Goal: Information Seeking & Learning: Check status

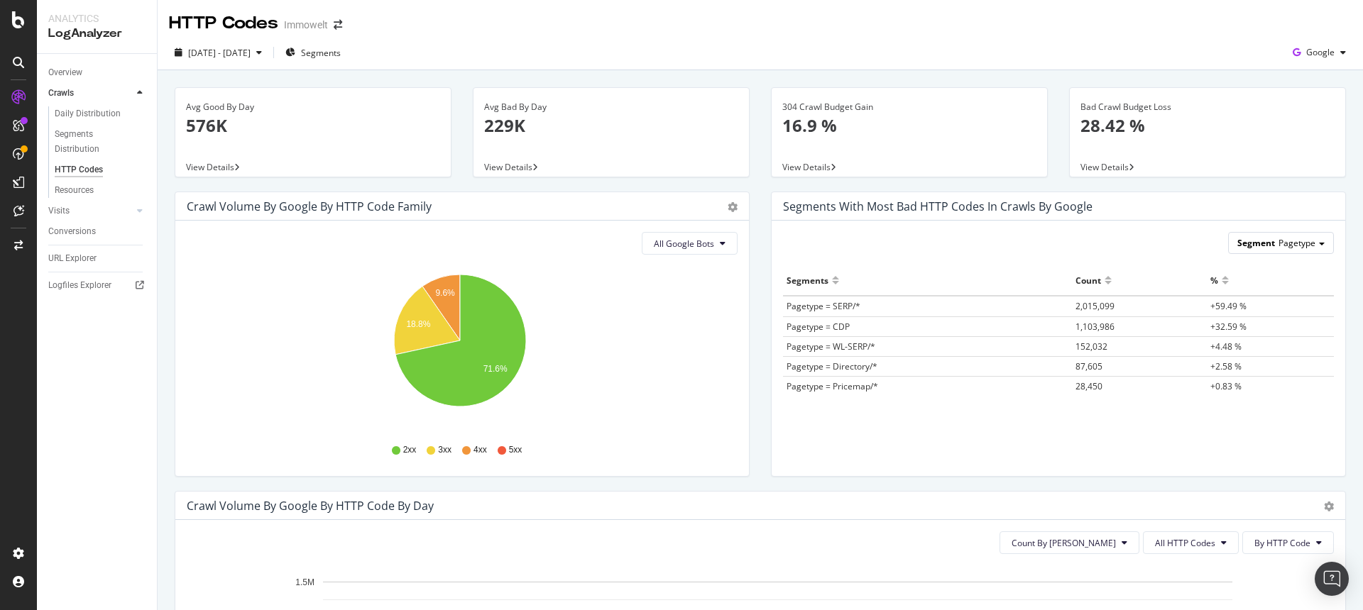
click at [1296, 241] on span "Pagetype" at bounding box center [1296, 243] width 37 height 12
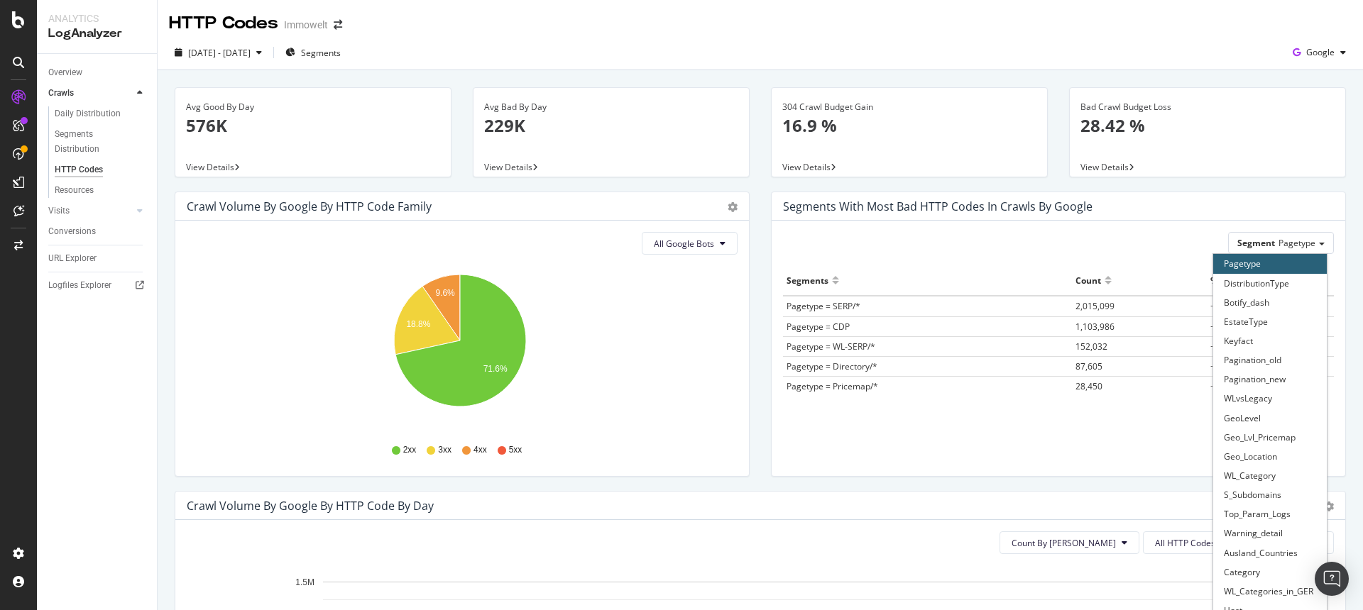
click at [1074, 230] on div "Segment Pagetype Pagetype DistributionType Botify_dash EstateType Keyfact Pagin…" at bounding box center [1057, 348] width 573 height 255
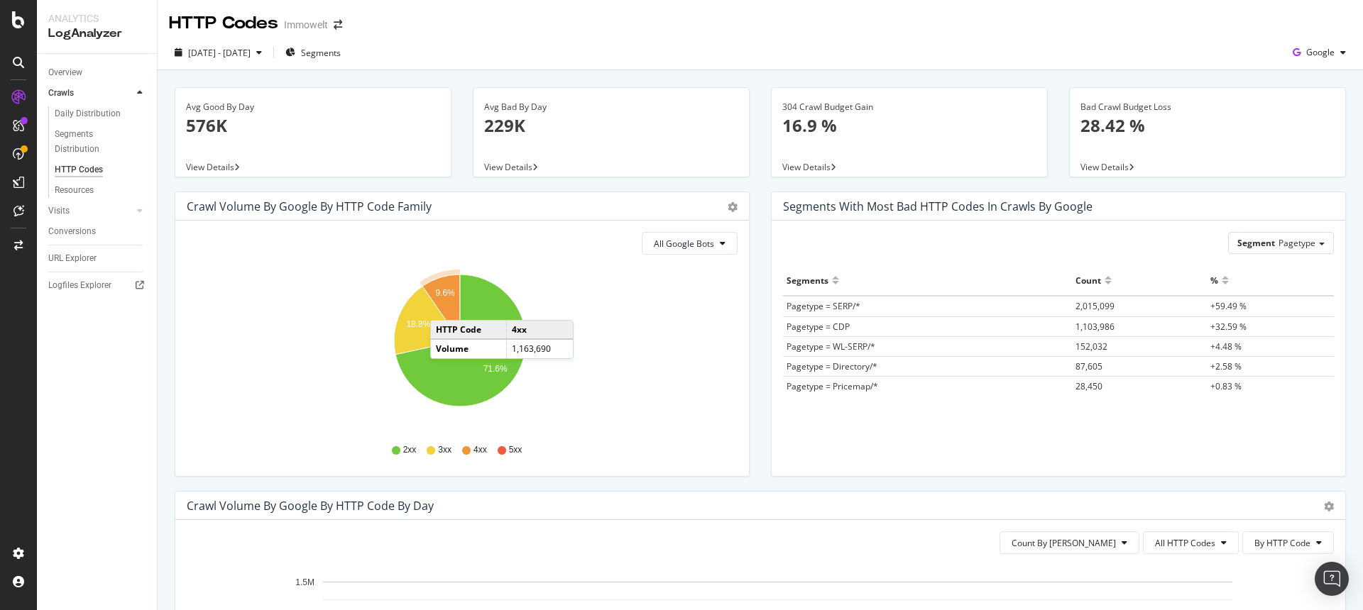
click at [444, 306] on icon "A chart." at bounding box center [441, 308] width 38 height 66
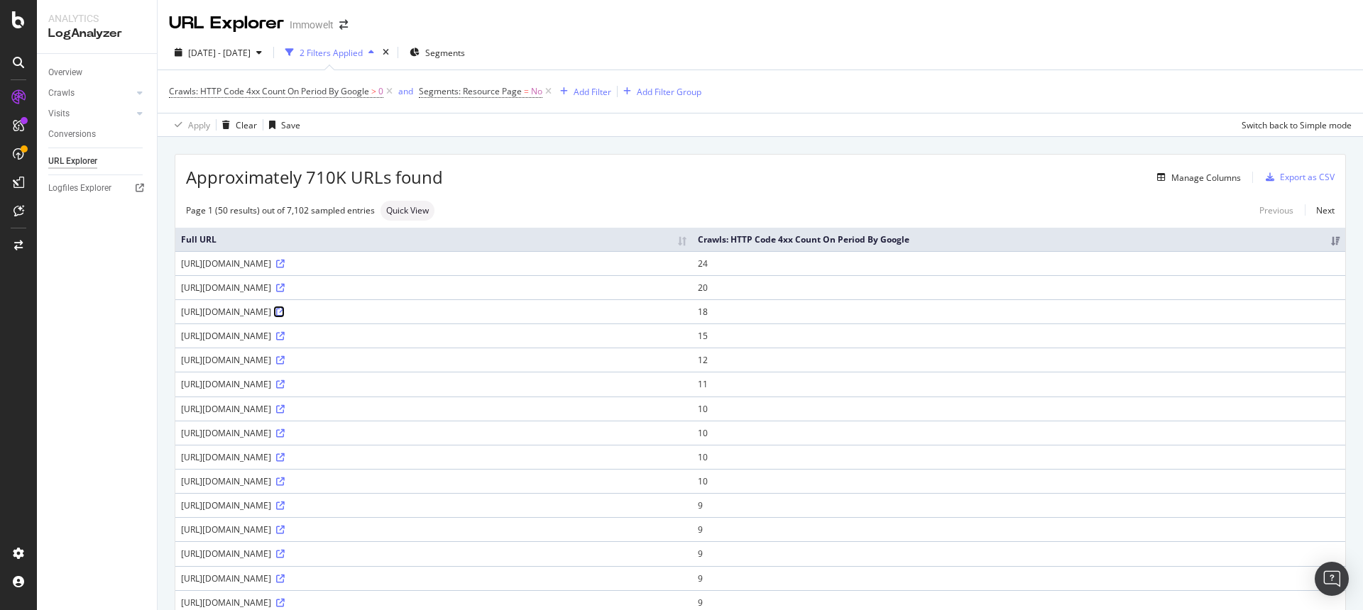
click at [285, 317] on icon at bounding box center [280, 312] width 9 height 9
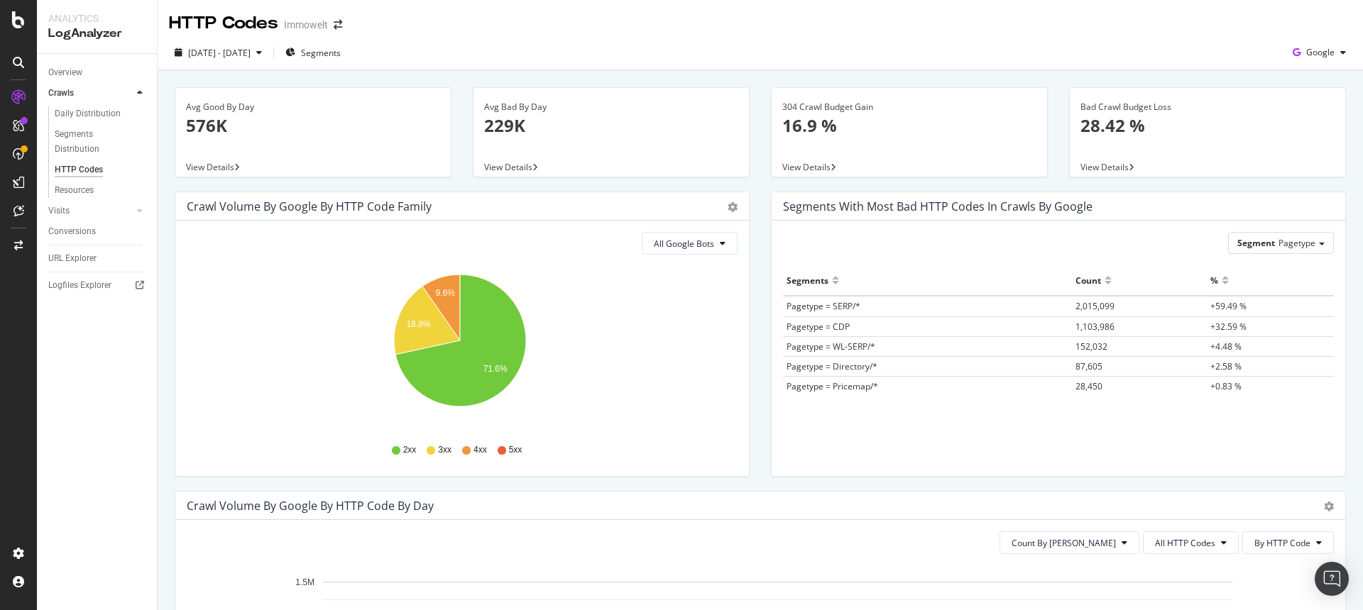
click at [1094, 307] on span "2,015,099" at bounding box center [1094, 306] width 39 height 12
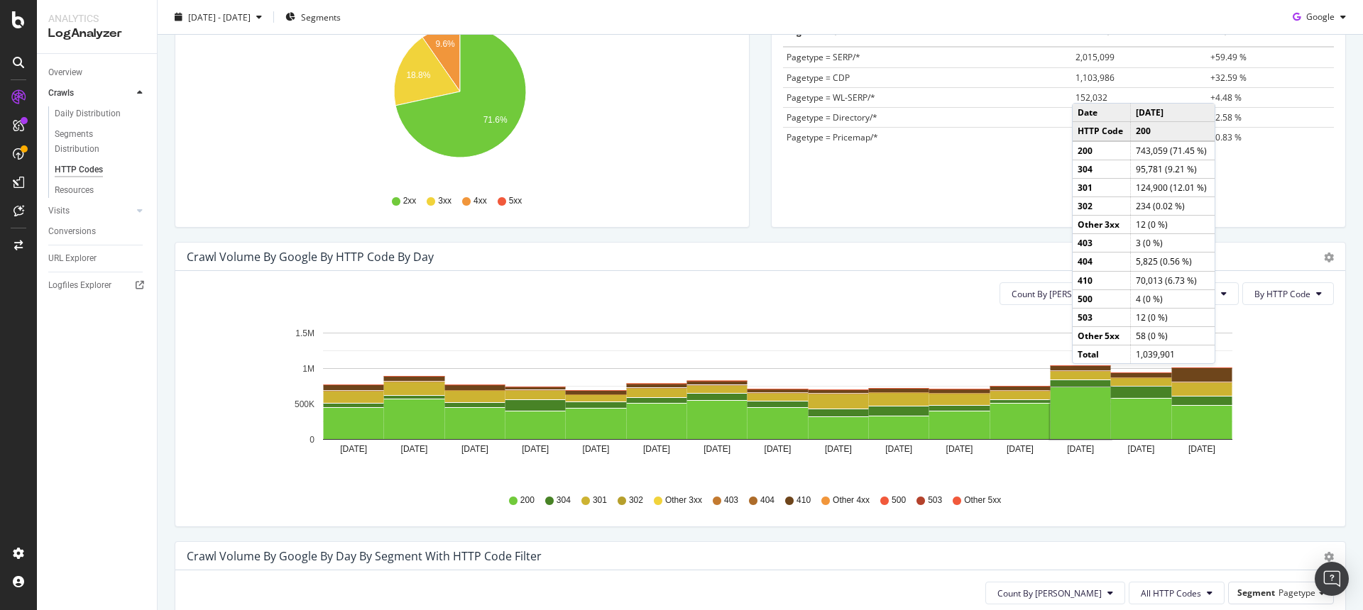
scroll to position [239, 0]
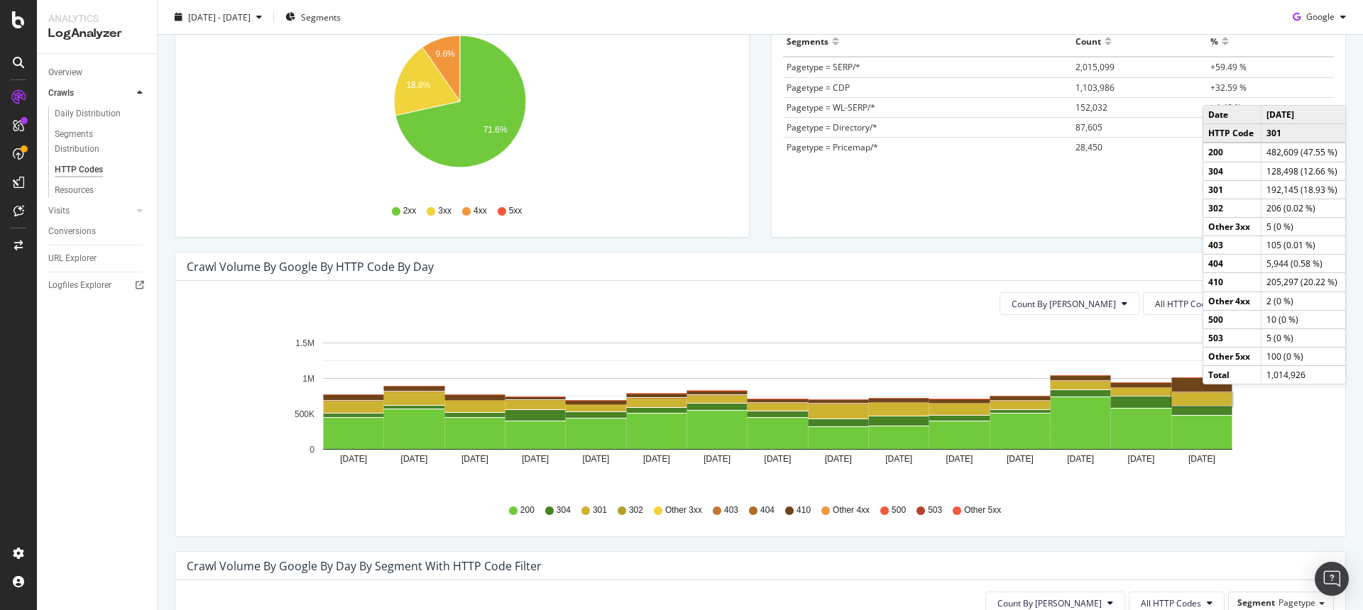
click at [1216, 399] on rect "A chart." at bounding box center [1202, 399] width 60 height 13
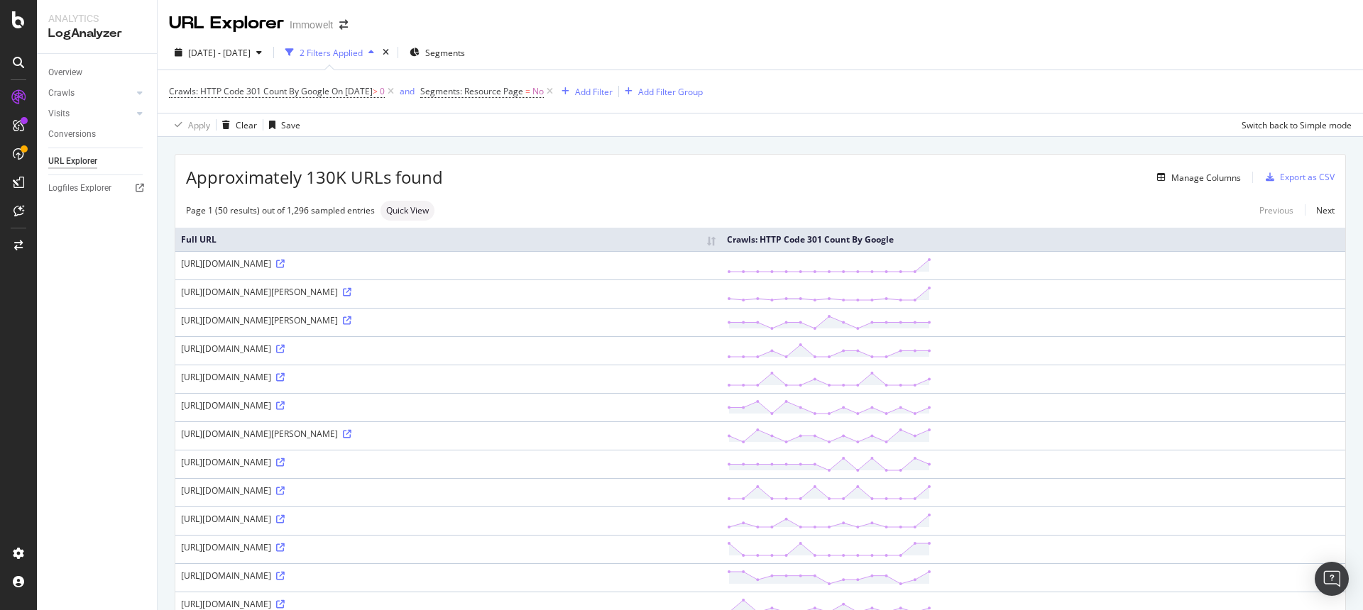
click at [892, 13] on div "URL Explorer Immowelt" at bounding box center [760, 17] width 1205 height 35
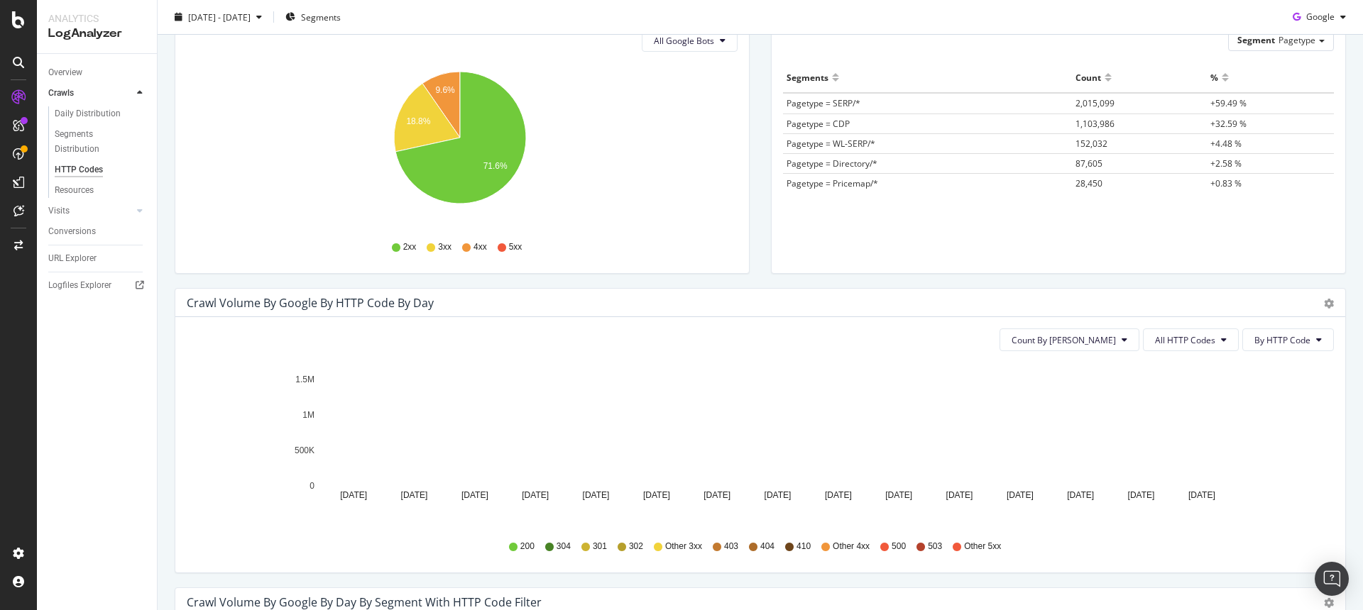
scroll to position [266, 0]
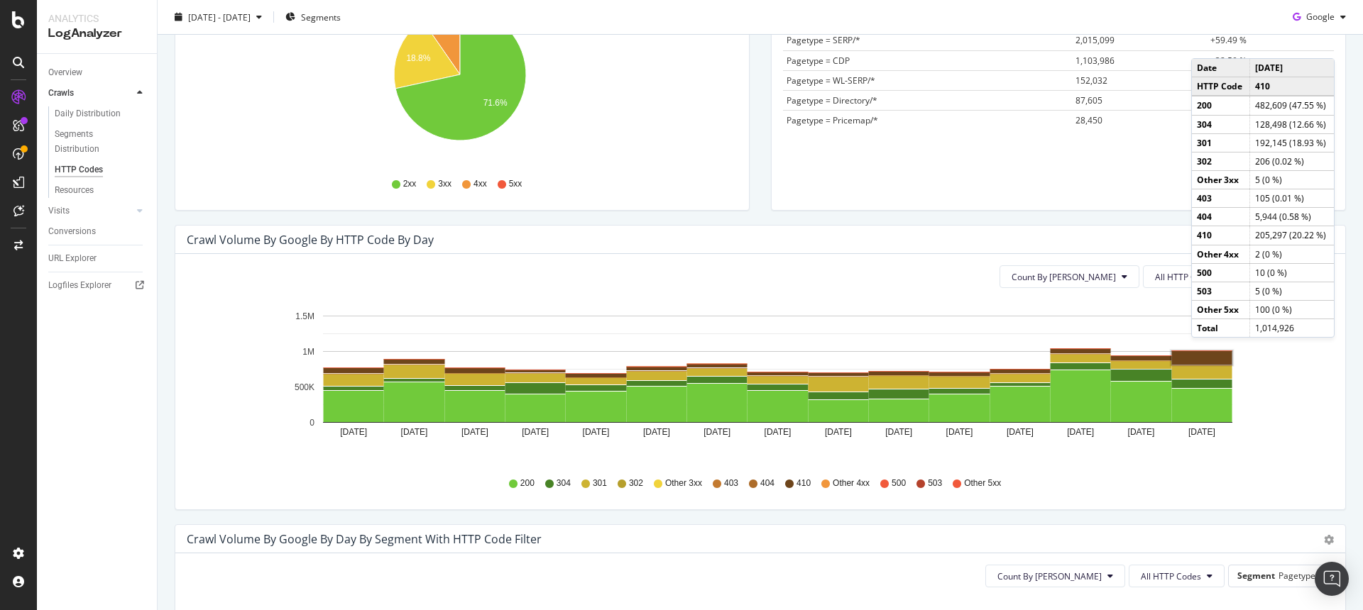
click at [1205, 352] on rect "A chart." at bounding box center [1202, 357] width 60 height 13
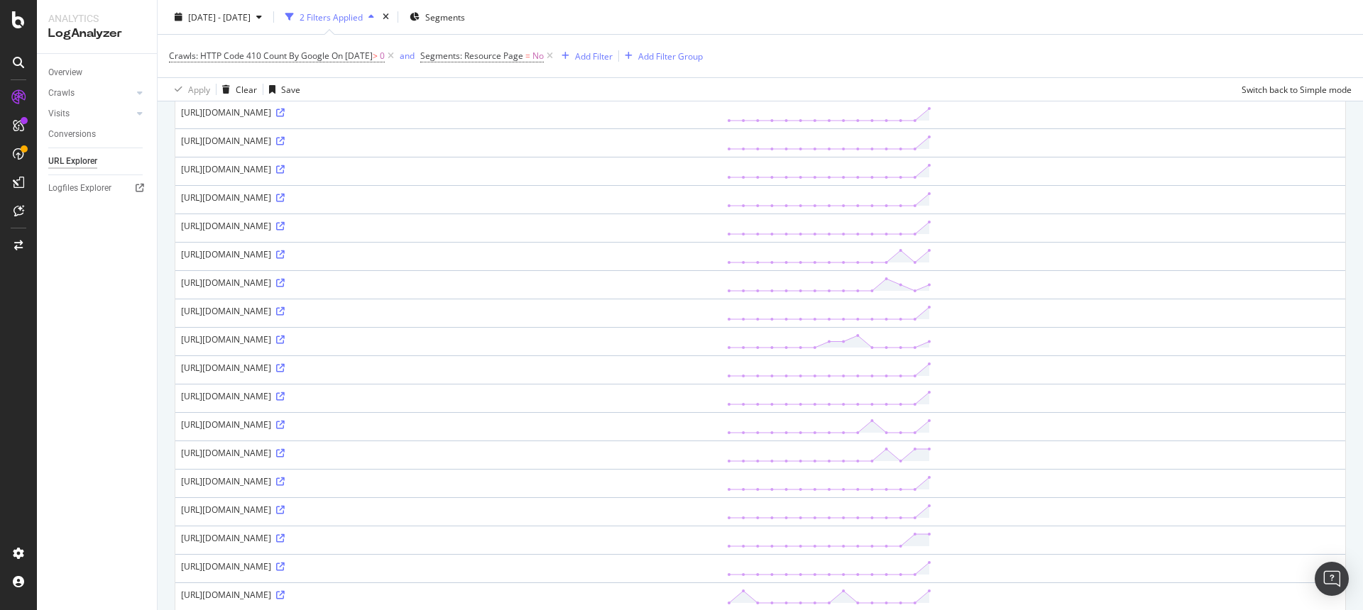
scroll to position [1013, 0]
click at [285, 305] on icon at bounding box center [280, 301] width 9 height 9
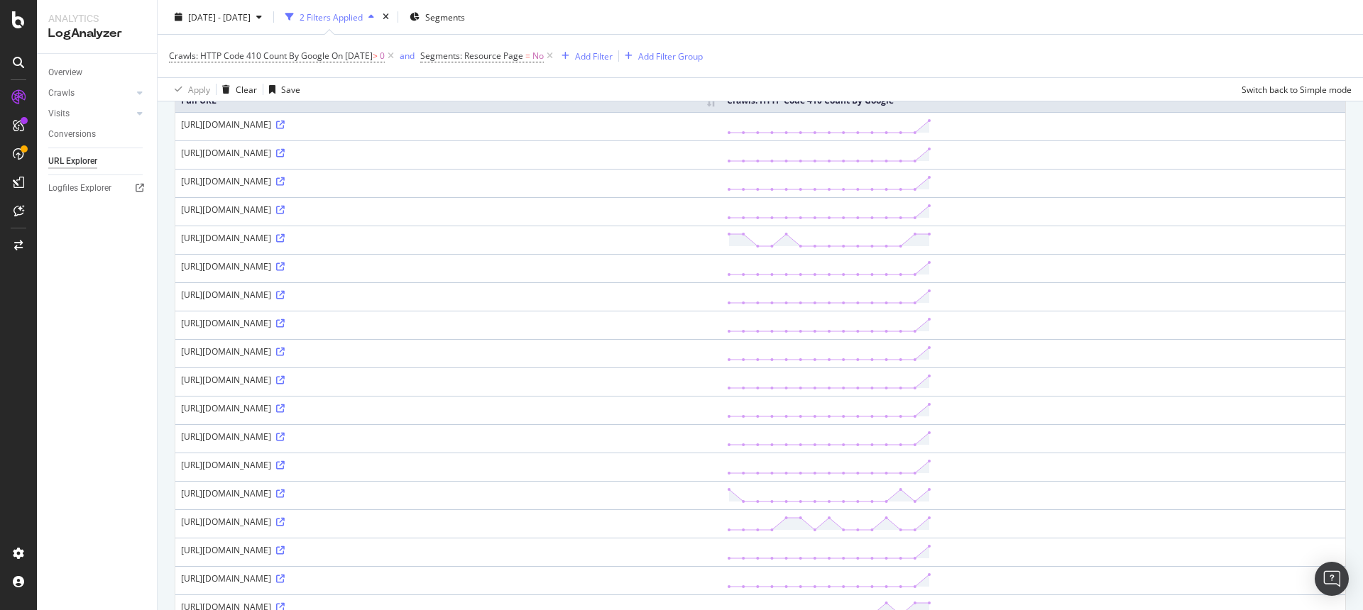
scroll to position [0, 0]
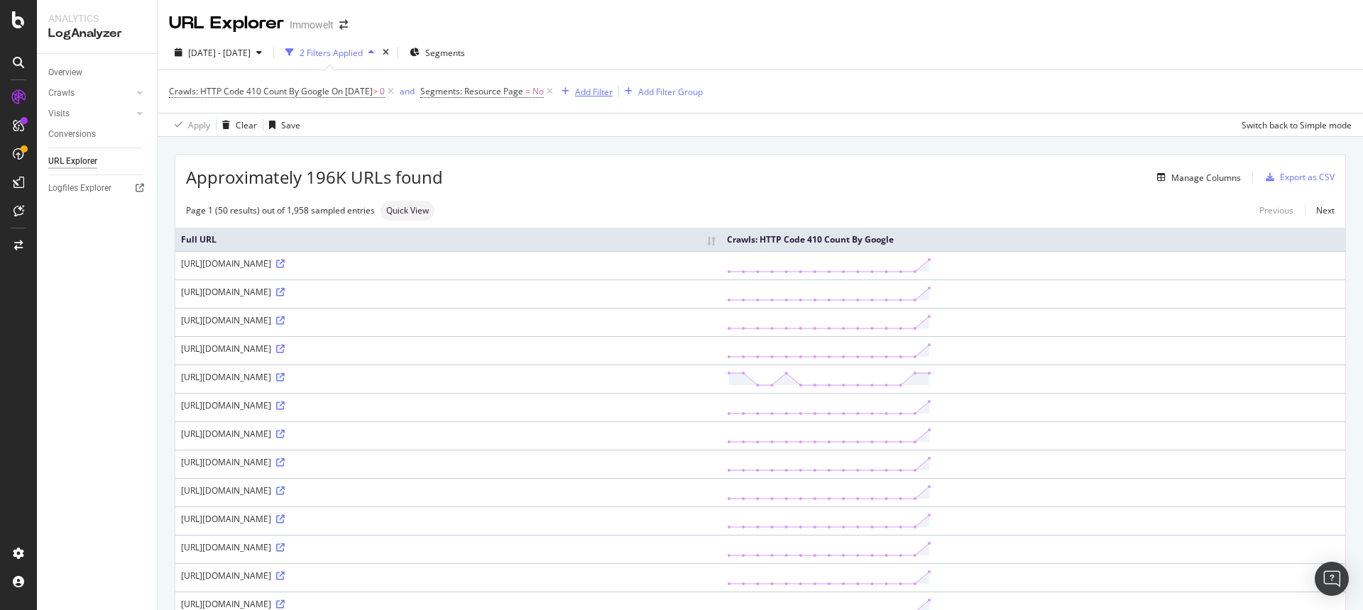
click at [597, 96] on div "Add Filter" at bounding box center [594, 92] width 38 height 12
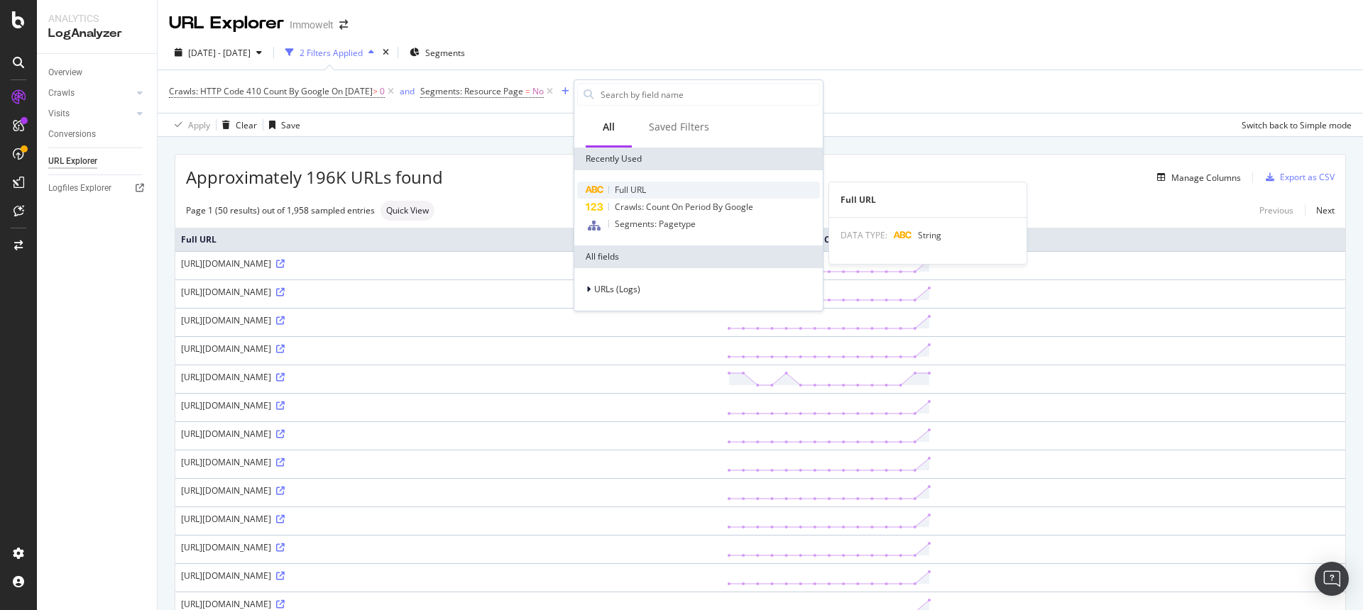
click at [605, 187] on div "Full URL" at bounding box center [698, 190] width 243 height 17
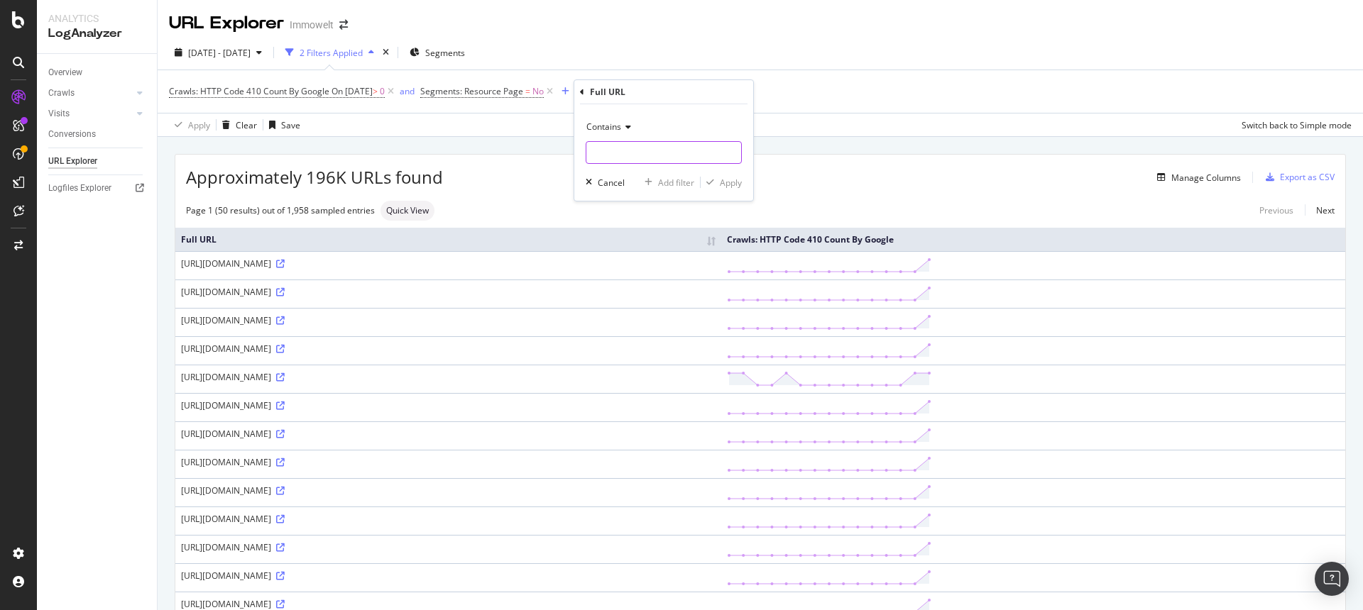
click at [619, 154] on input "text" at bounding box center [663, 152] width 155 height 23
type input "expose"
click at [732, 178] on div "Apply" at bounding box center [731, 183] width 22 height 12
click at [684, 92] on icon at bounding box center [678, 91] width 12 height 14
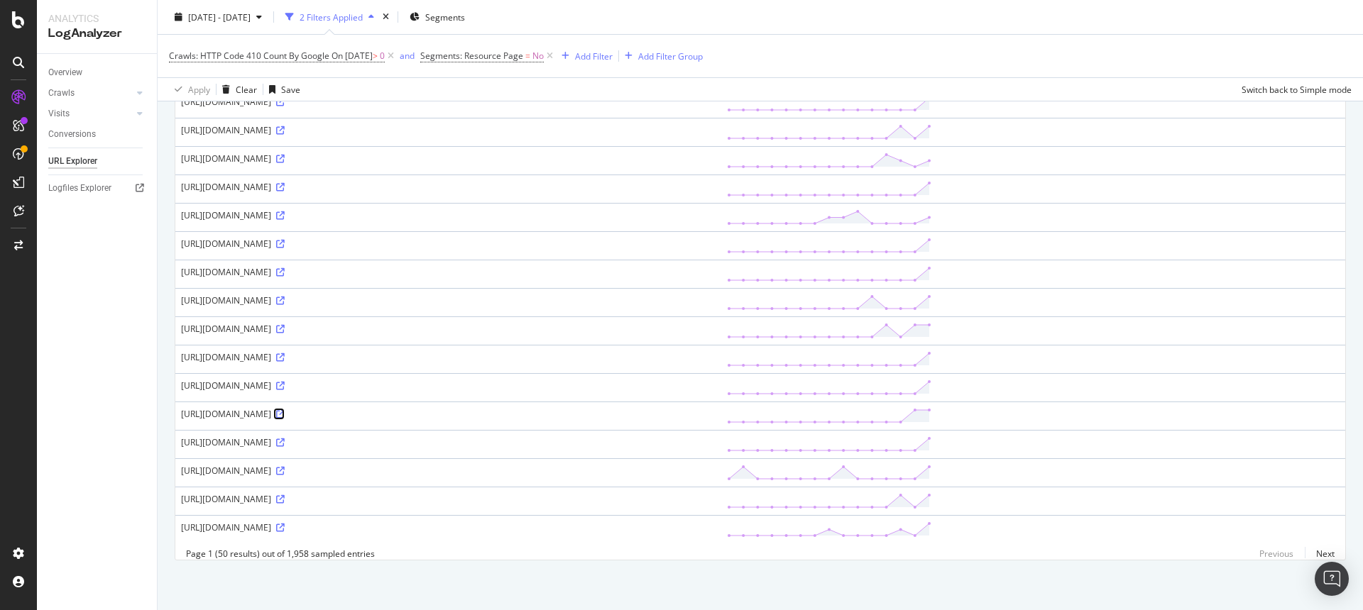
click at [285, 410] on icon at bounding box center [280, 414] width 9 height 9
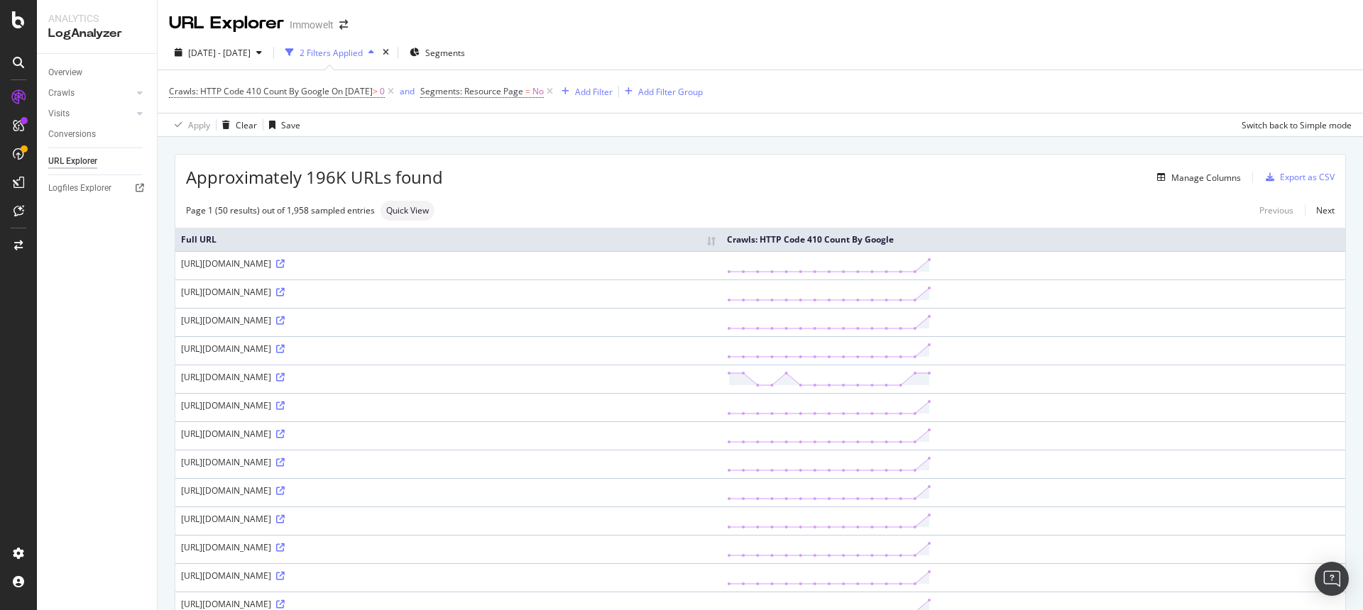
scroll to position [0, 0]
click at [285, 350] on icon at bounding box center [280, 349] width 9 height 9
click at [1313, 211] on link "Next" at bounding box center [1319, 210] width 30 height 21
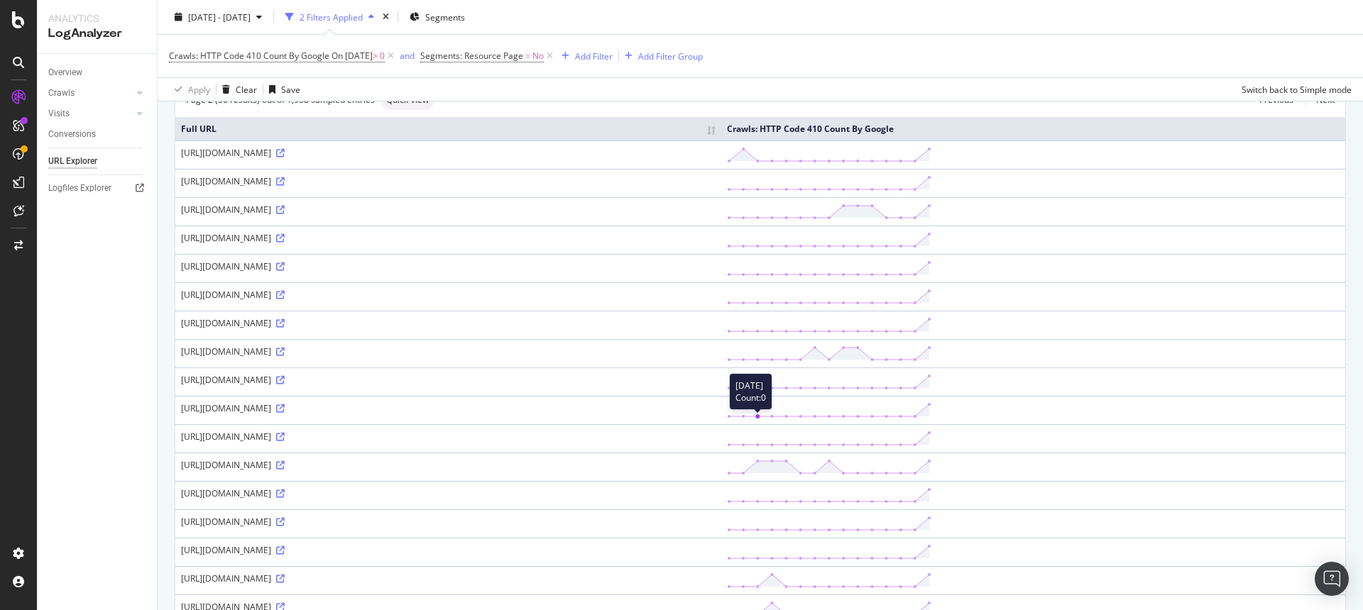
scroll to position [133, 0]
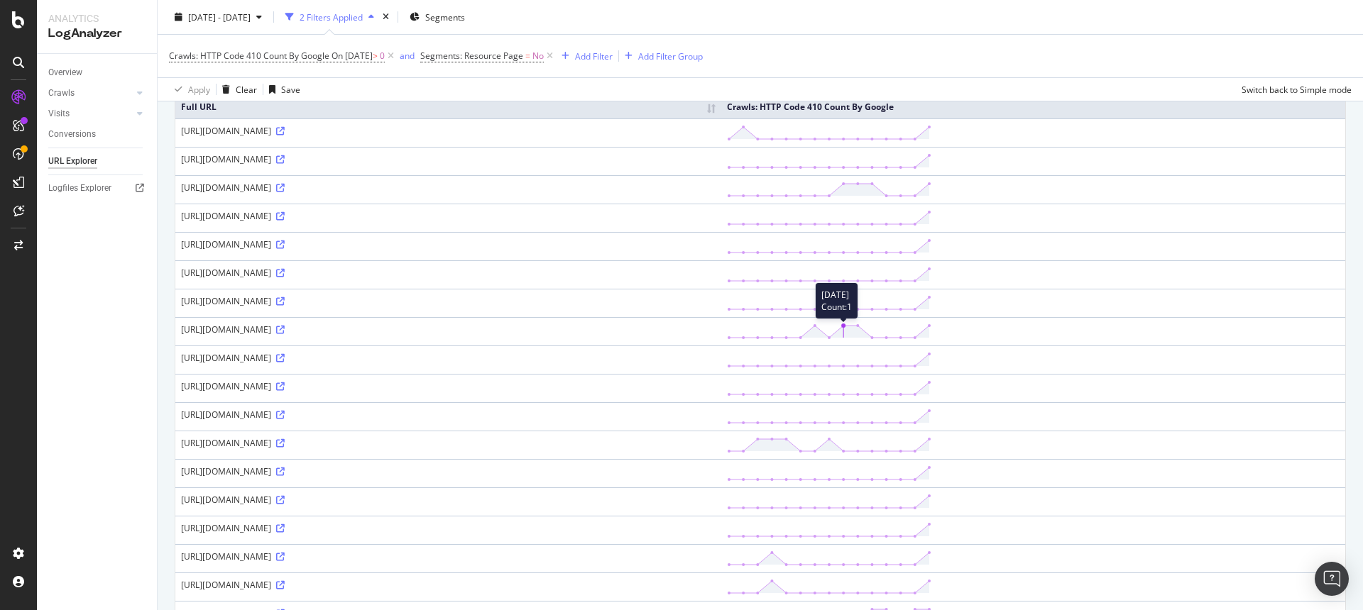
click at [929, 329] on polygon at bounding box center [829, 332] width 200 height 12
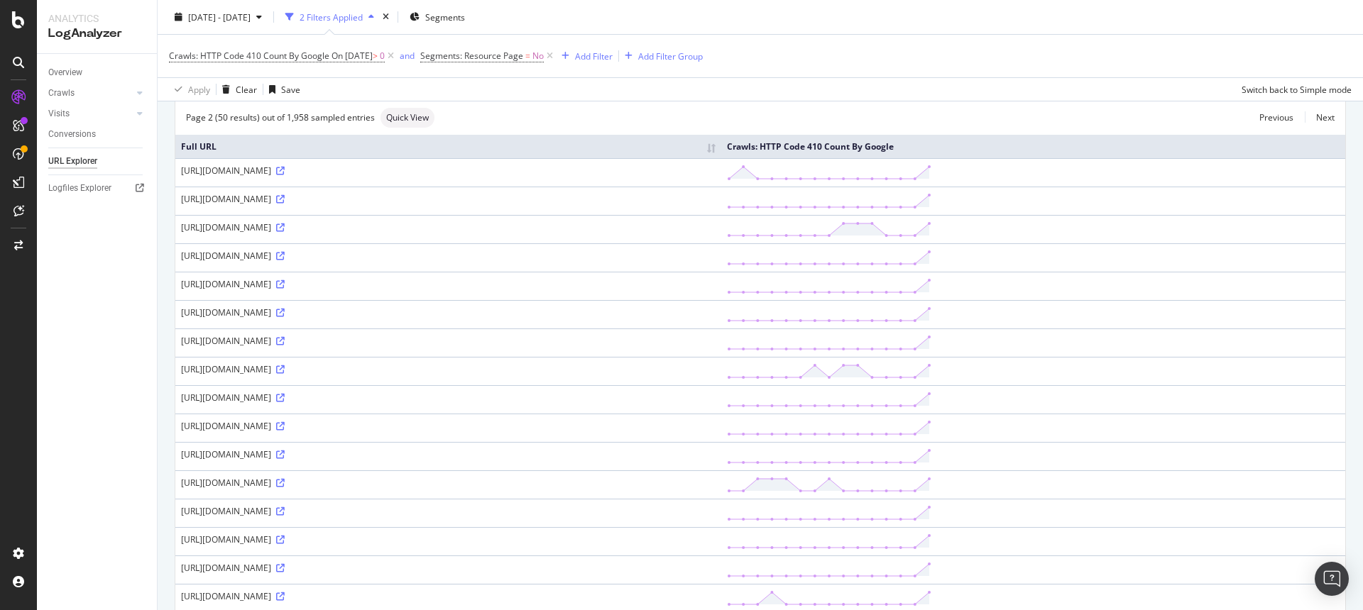
scroll to position [0, 0]
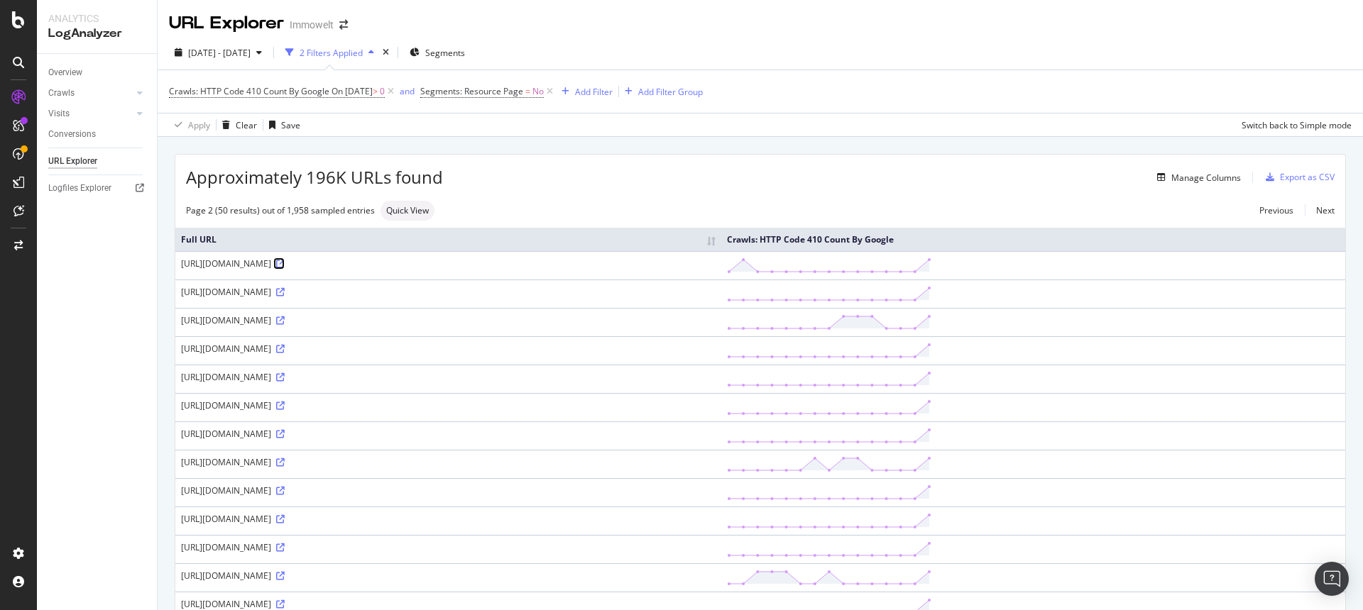
click at [285, 261] on icon at bounding box center [280, 264] width 9 height 9
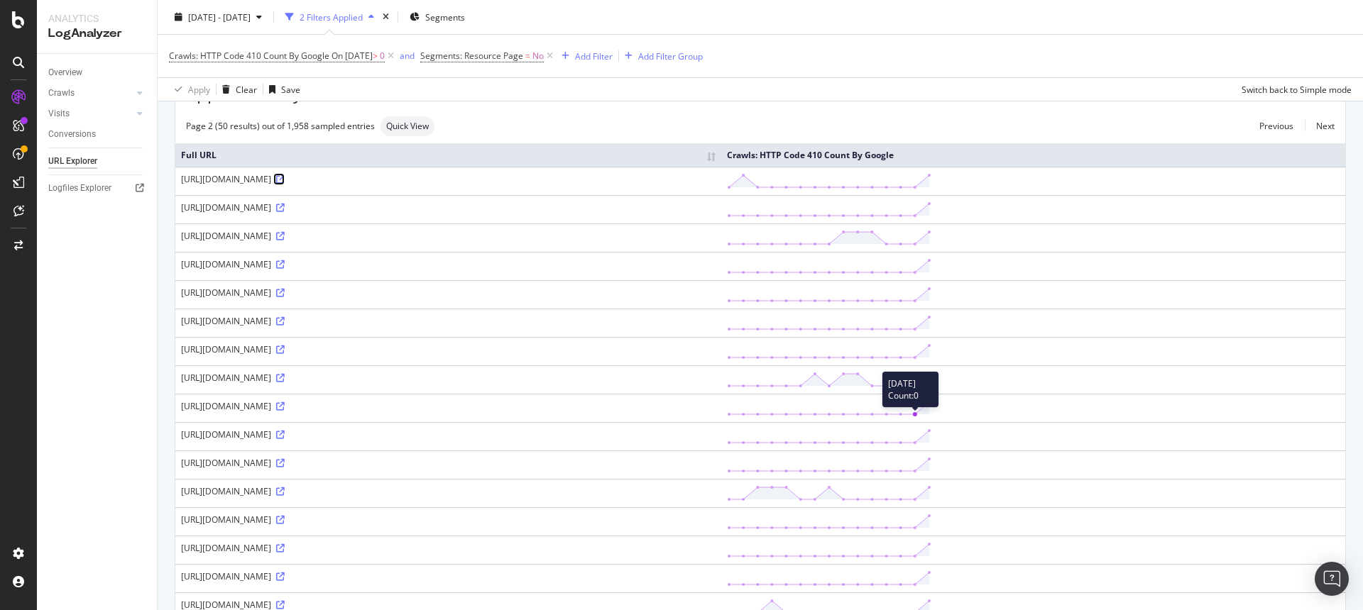
scroll to position [85, 0]
click at [105, 475] on div "Overview Crawls Daily Distribution Segments Distribution HTTP Codes Resources V…" at bounding box center [97, 332] width 120 height 556
click at [500, 176] on div "[URL][DOMAIN_NAME]" at bounding box center [448, 178] width 534 height 12
click at [285, 180] on icon at bounding box center [280, 179] width 9 height 9
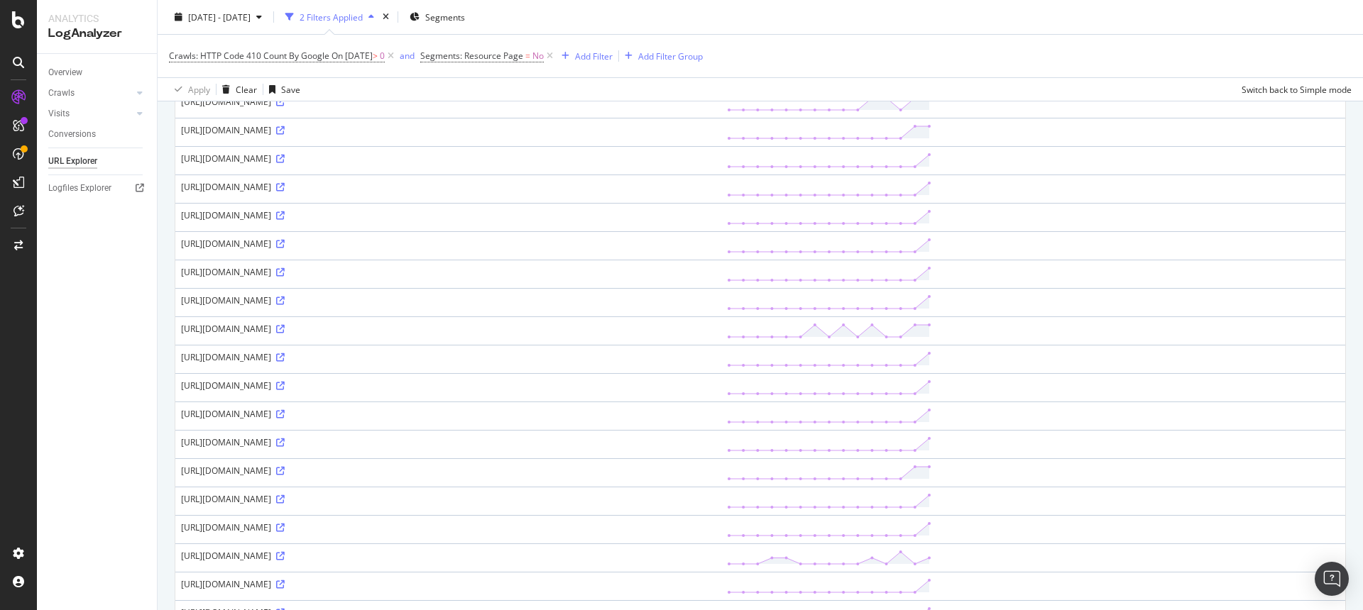
scroll to position [0, 0]
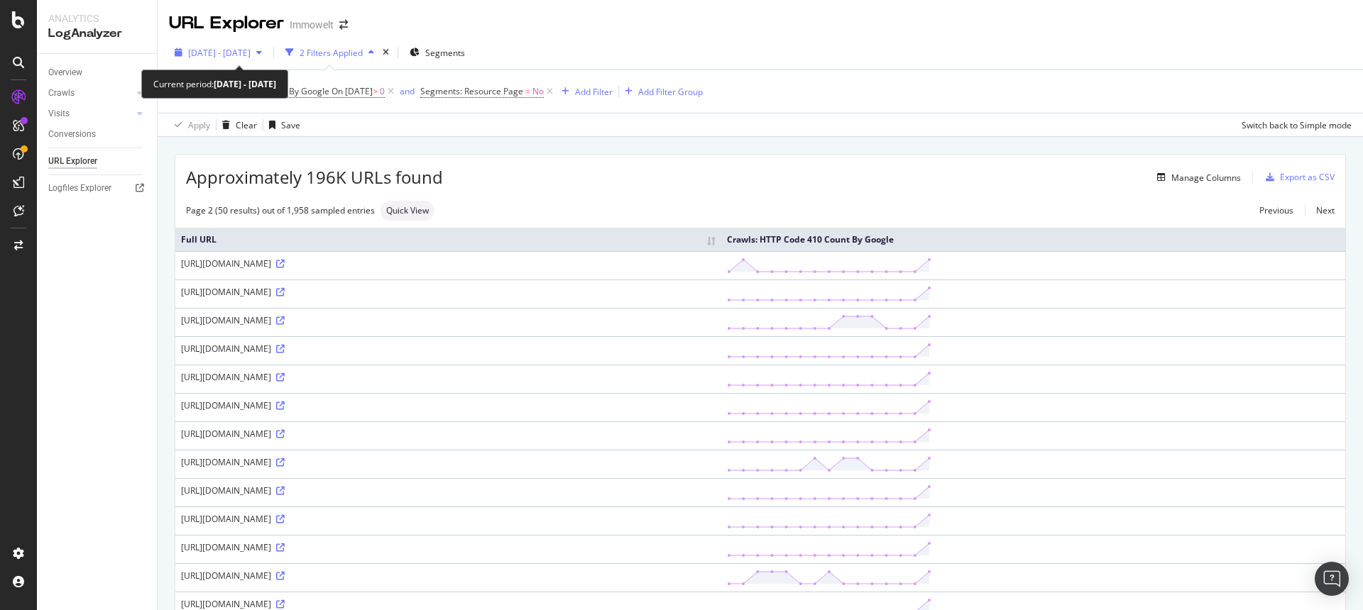
click at [233, 55] on span "2025 Aug. 30th - Sep. 13th" at bounding box center [219, 53] width 62 height 12
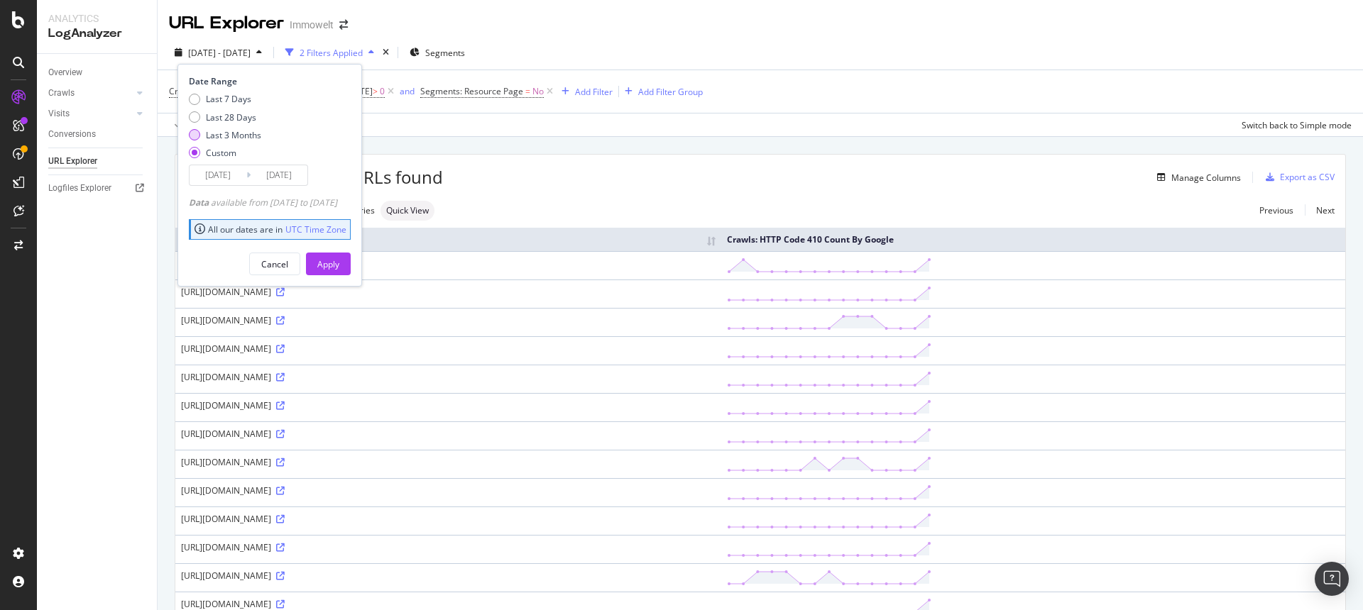
click at [232, 138] on div "Last 3 Months" at bounding box center [233, 135] width 55 height 12
type input "2025/06/15"
type input "2025/09/14"
click at [339, 265] on div "Apply" at bounding box center [328, 264] width 22 height 12
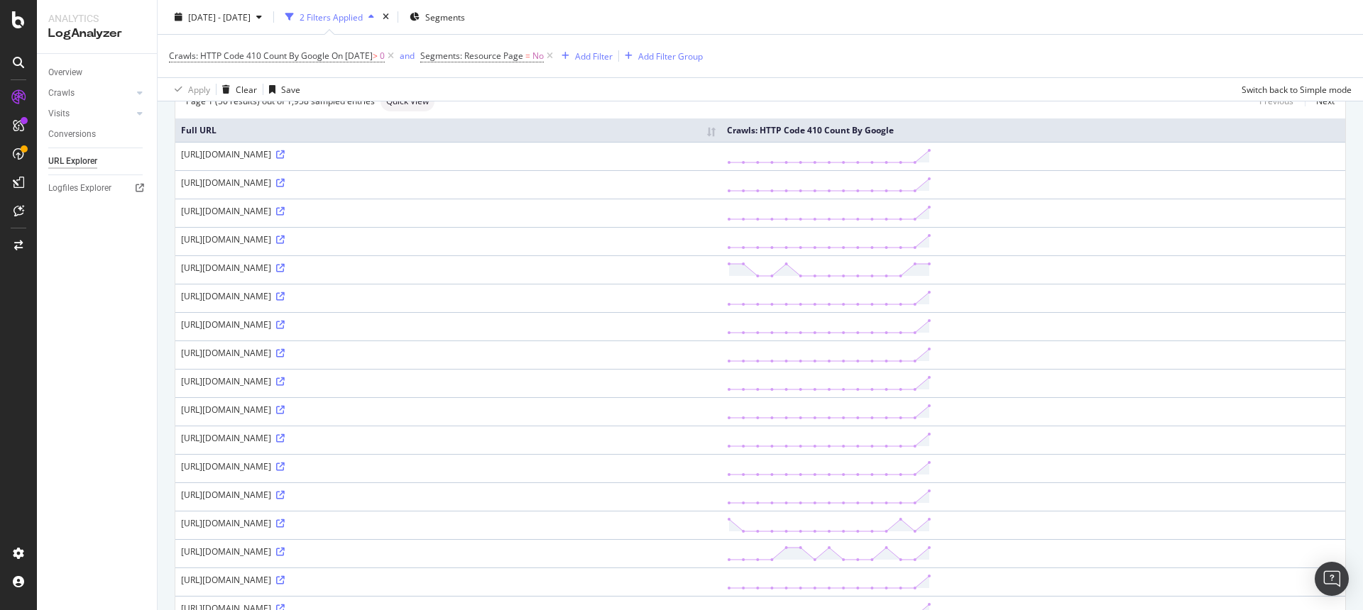
scroll to position [108, 0]
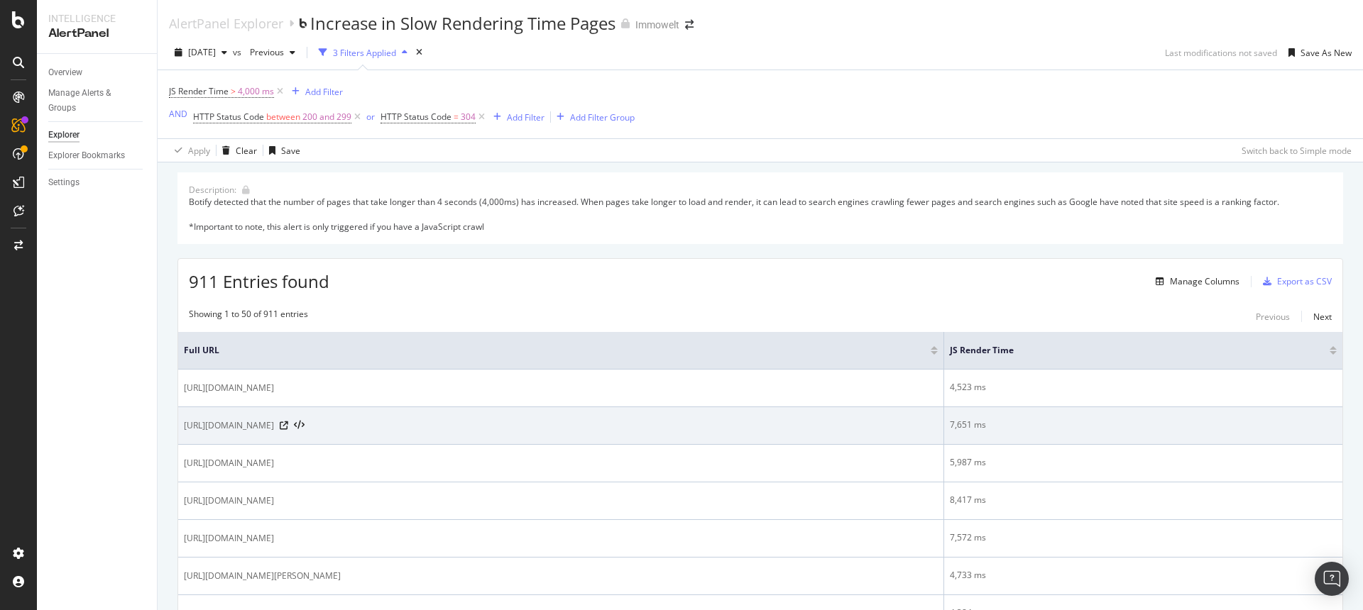
scroll to position [336, 0]
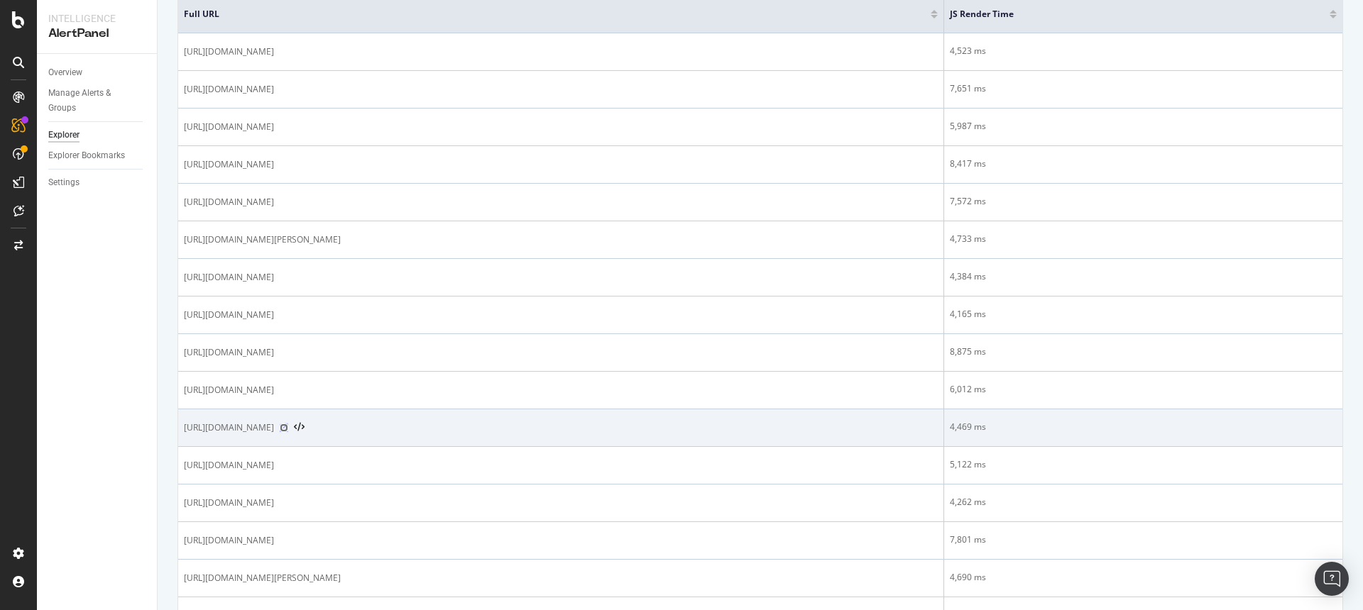
click at [288, 427] on icon at bounding box center [284, 428] width 9 height 9
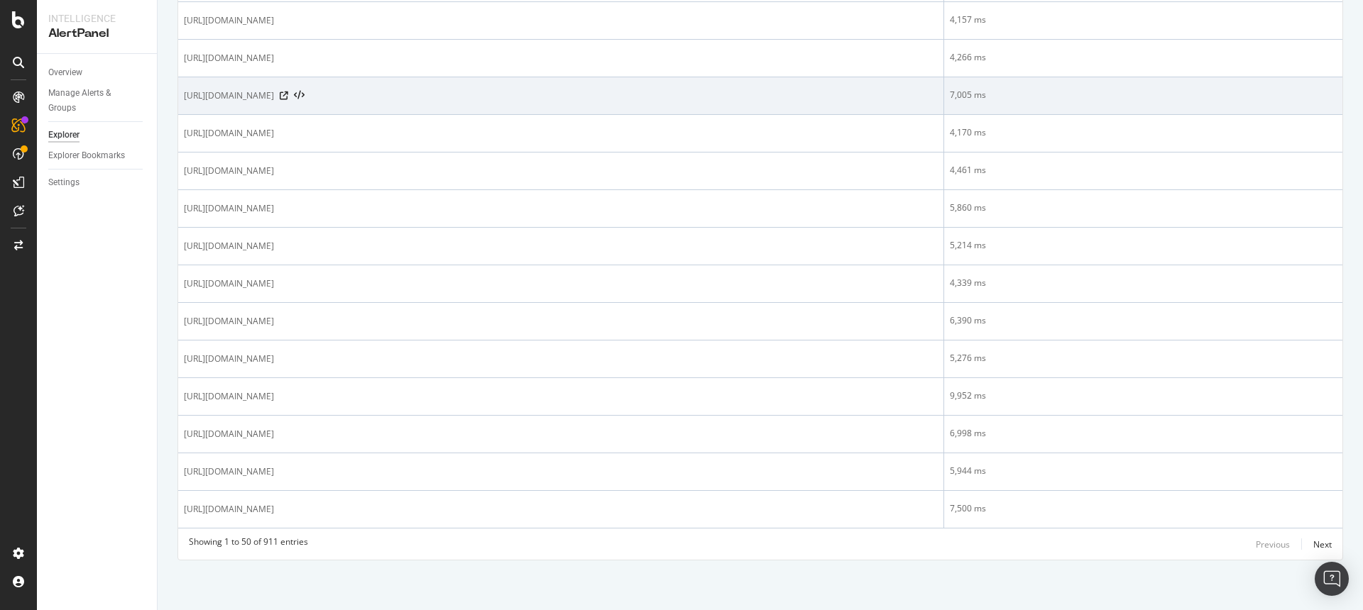
scroll to position [1458, 0]
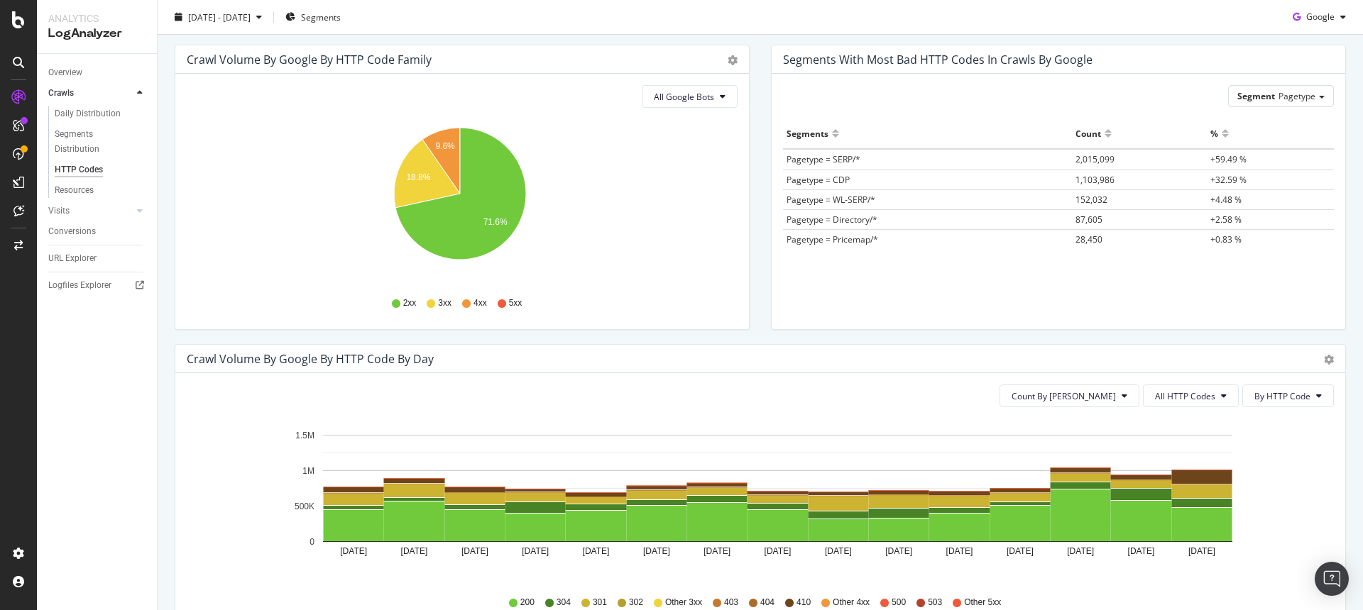
scroll to position [183, 0]
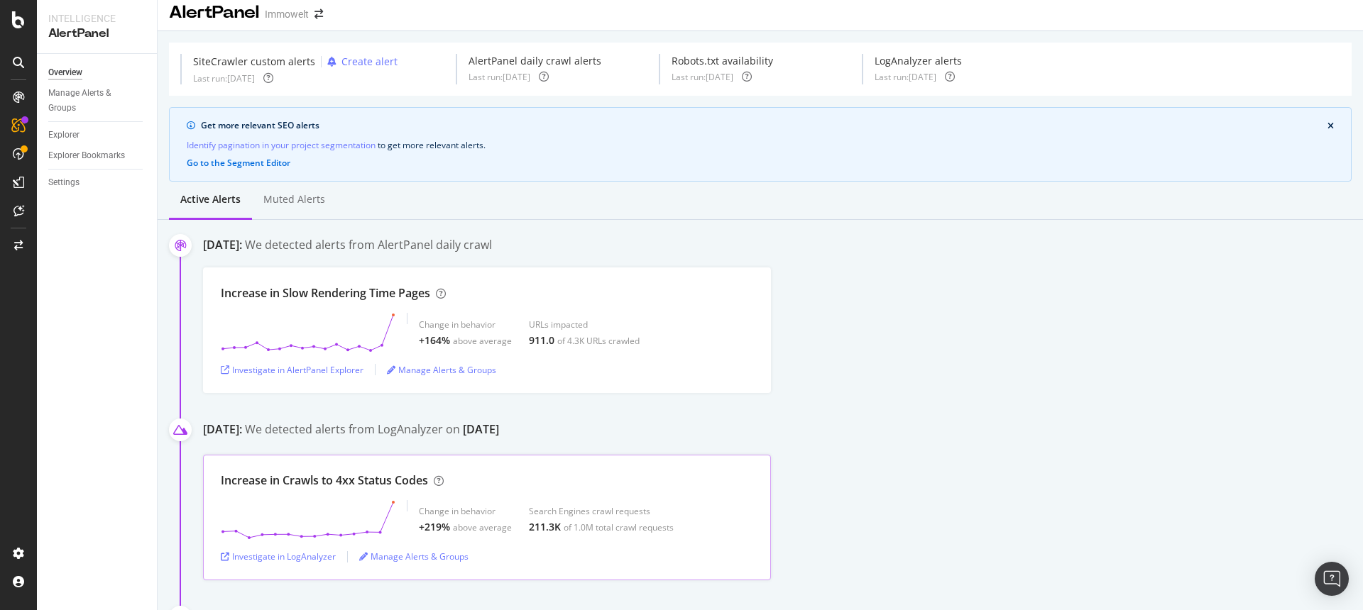
scroll to position [121, 0]
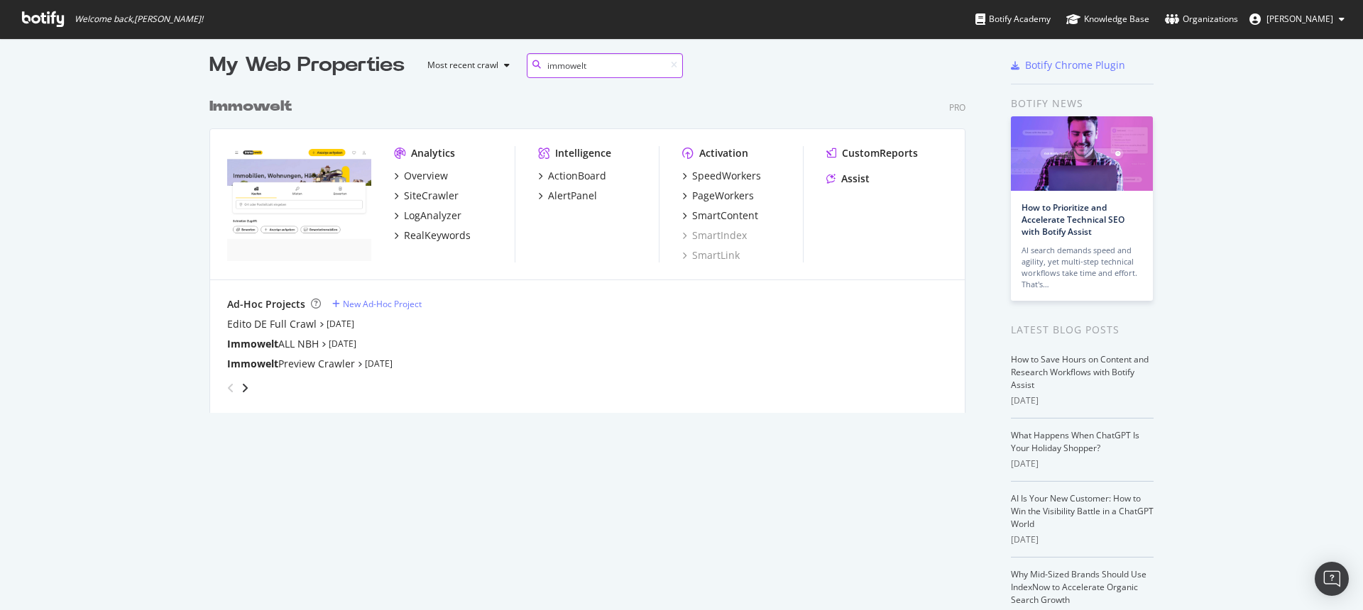
scroll to position [323, 757]
type input "immowelt"
click at [441, 198] on div "SiteCrawler" at bounding box center [431, 196] width 55 height 14
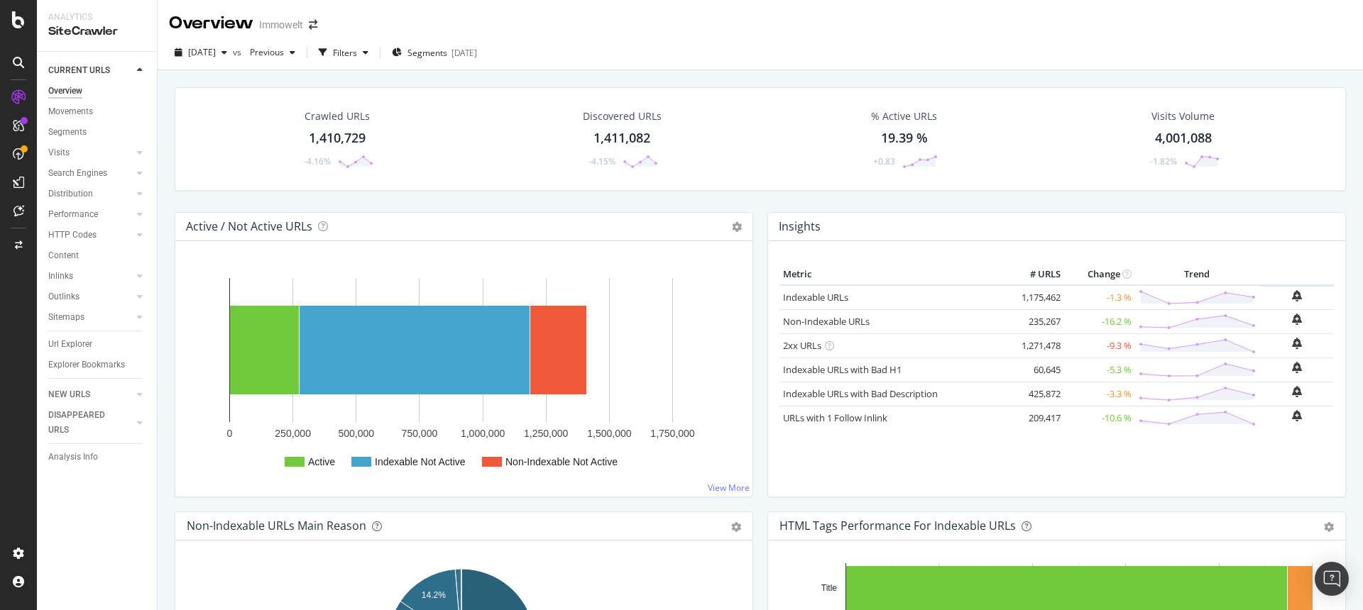
click at [340, 139] on div "1,410,729" at bounding box center [337, 138] width 57 height 18
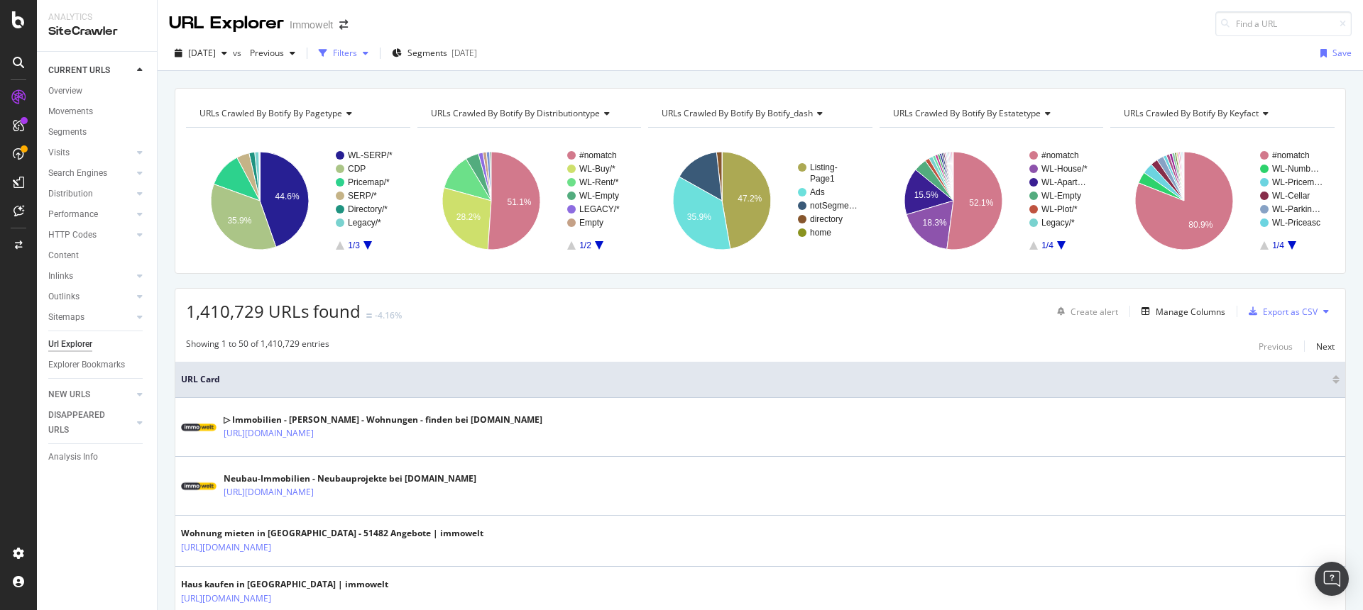
click at [327, 55] on icon "button" at bounding box center [323, 53] width 9 height 9
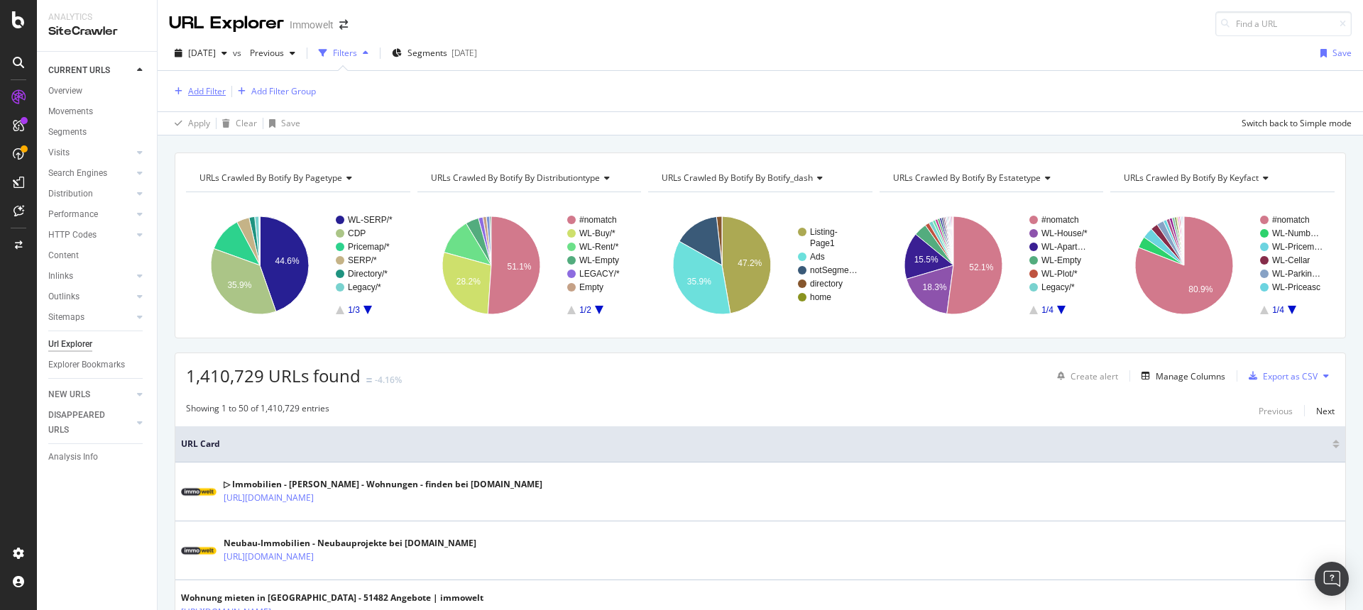
click at [213, 84] on div "Add Filter" at bounding box center [197, 92] width 57 height 16
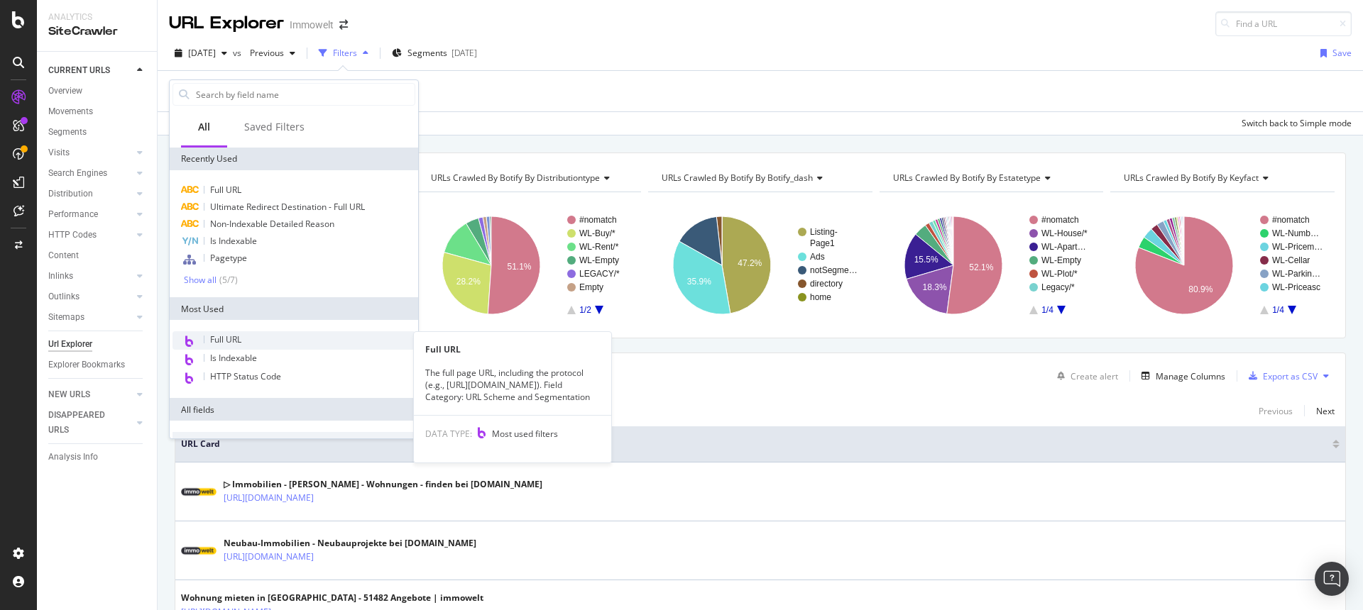
click at [223, 337] on span "Full URL" at bounding box center [225, 340] width 31 height 12
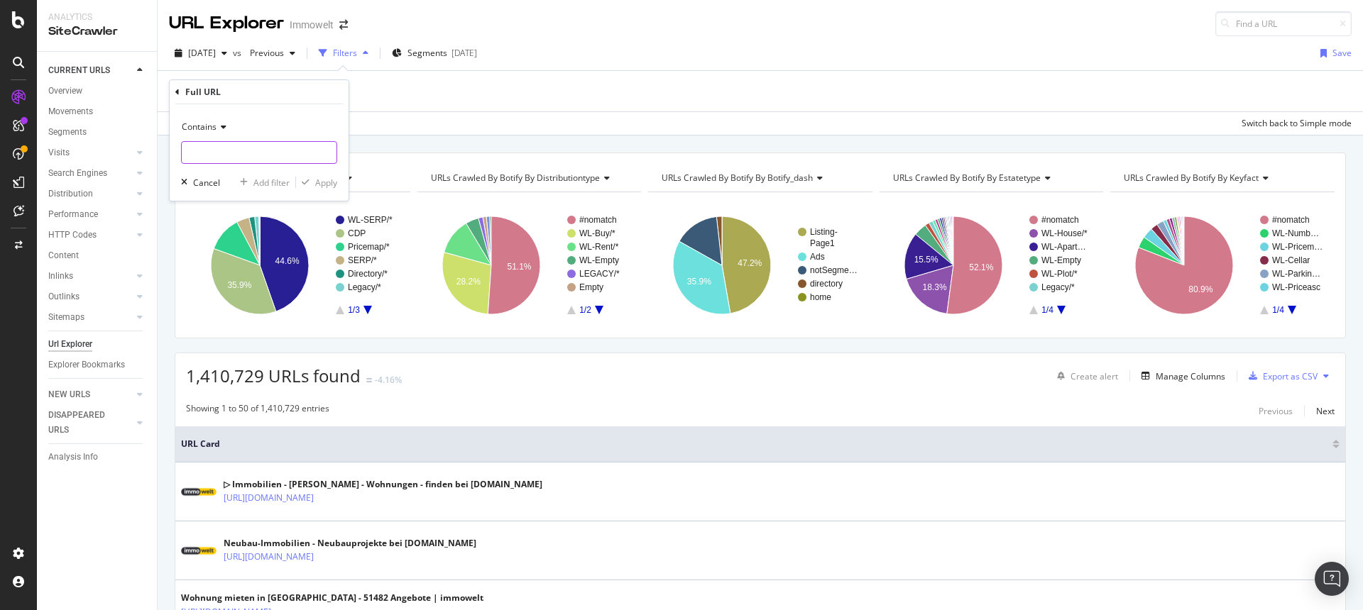
click at [251, 155] on input "text" at bounding box center [259, 152] width 155 height 23
paste input "[URL][DOMAIN_NAME]"
type input "[URL][DOMAIN_NAME]"
click at [320, 181] on div "Apply" at bounding box center [326, 183] width 22 height 12
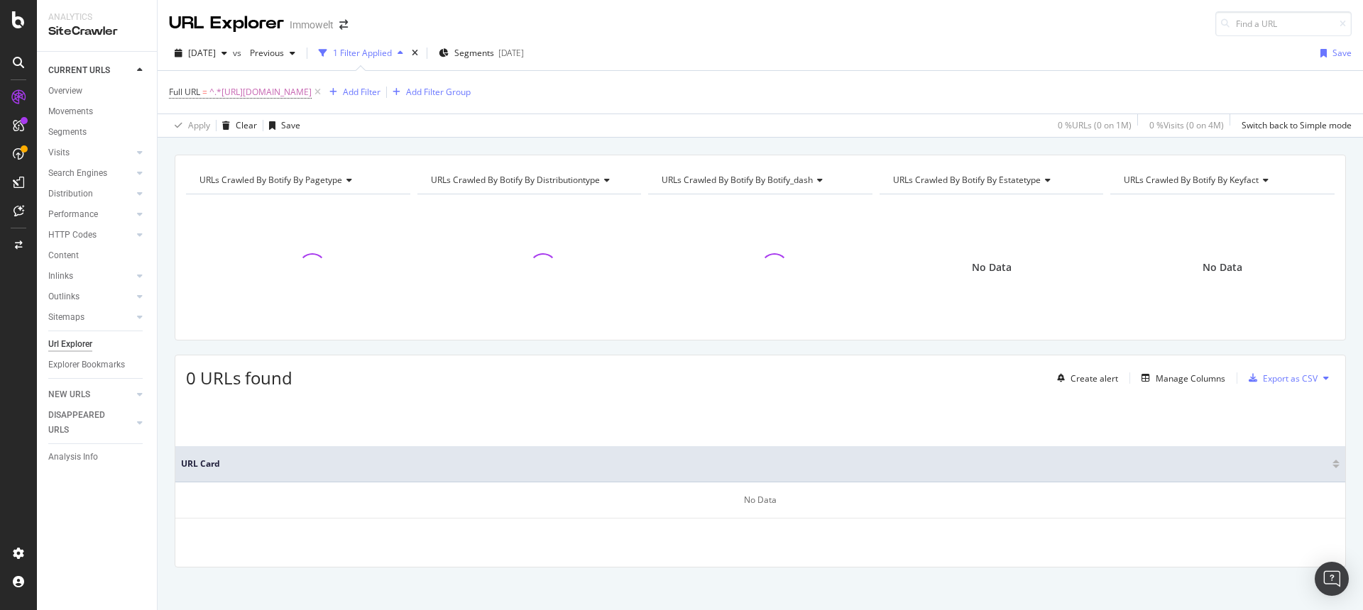
scroll to position [7, 0]
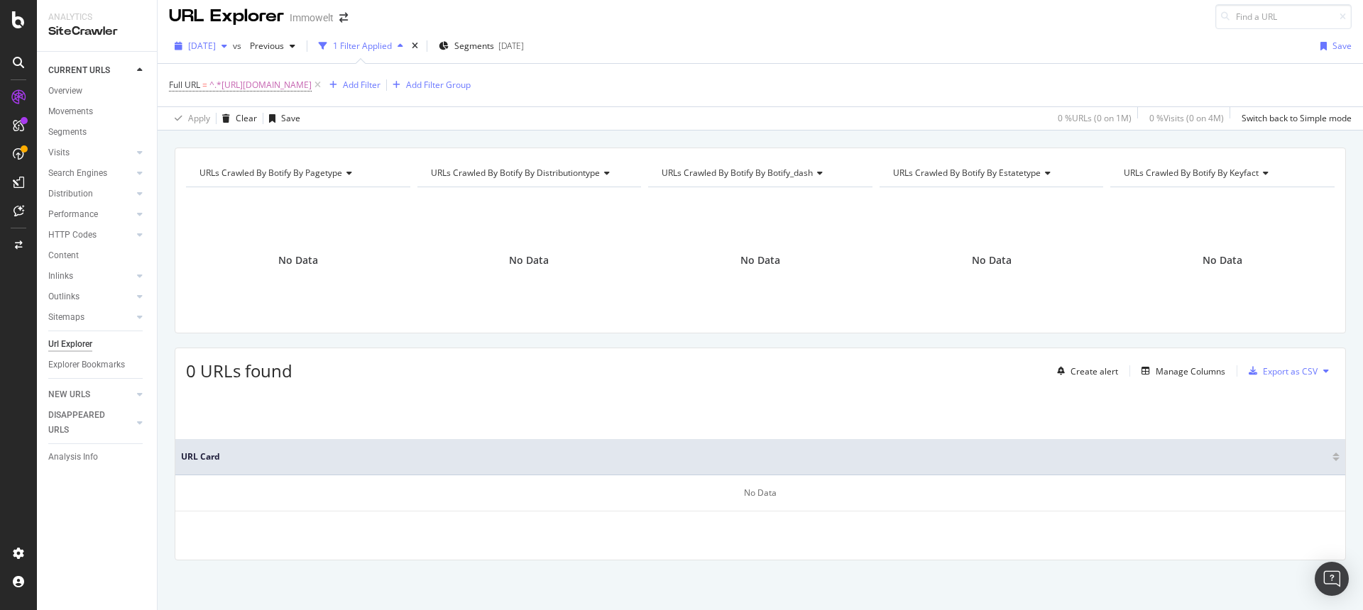
click at [216, 47] on span "2025 Sep. 12th" at bounding box center [202, 46] width 28 height 12
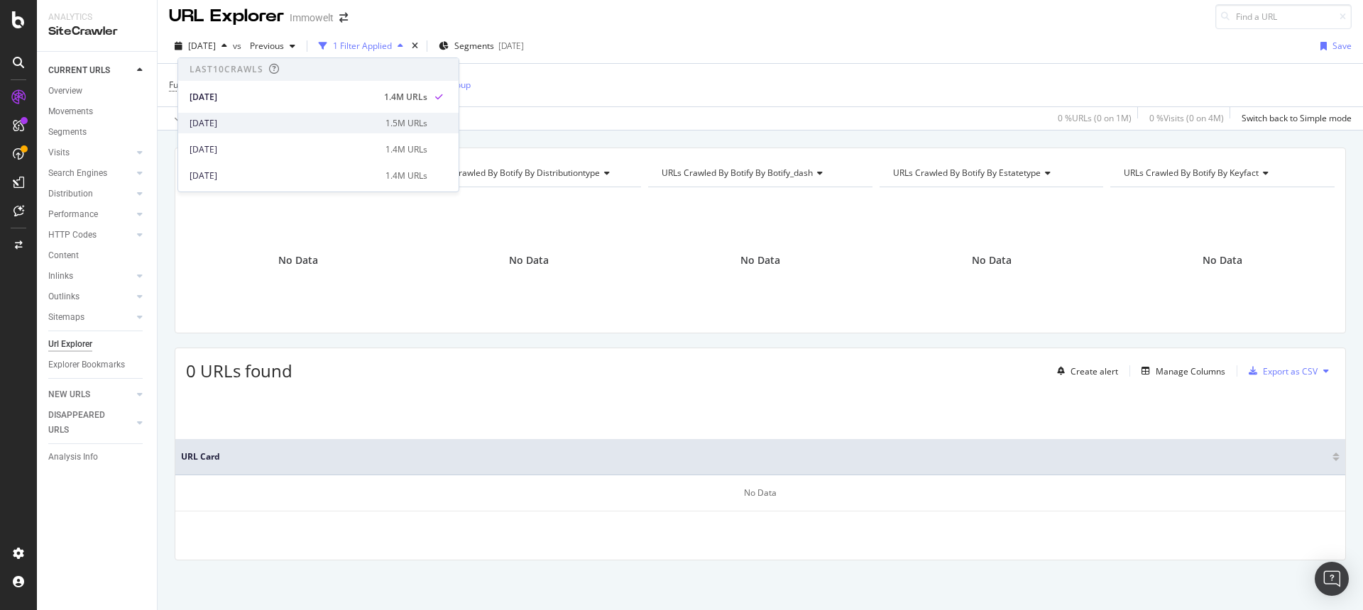
click at [248, 119] on div "2025 Sep. 5th" at bounding box center [282, 123] width 187 height 13
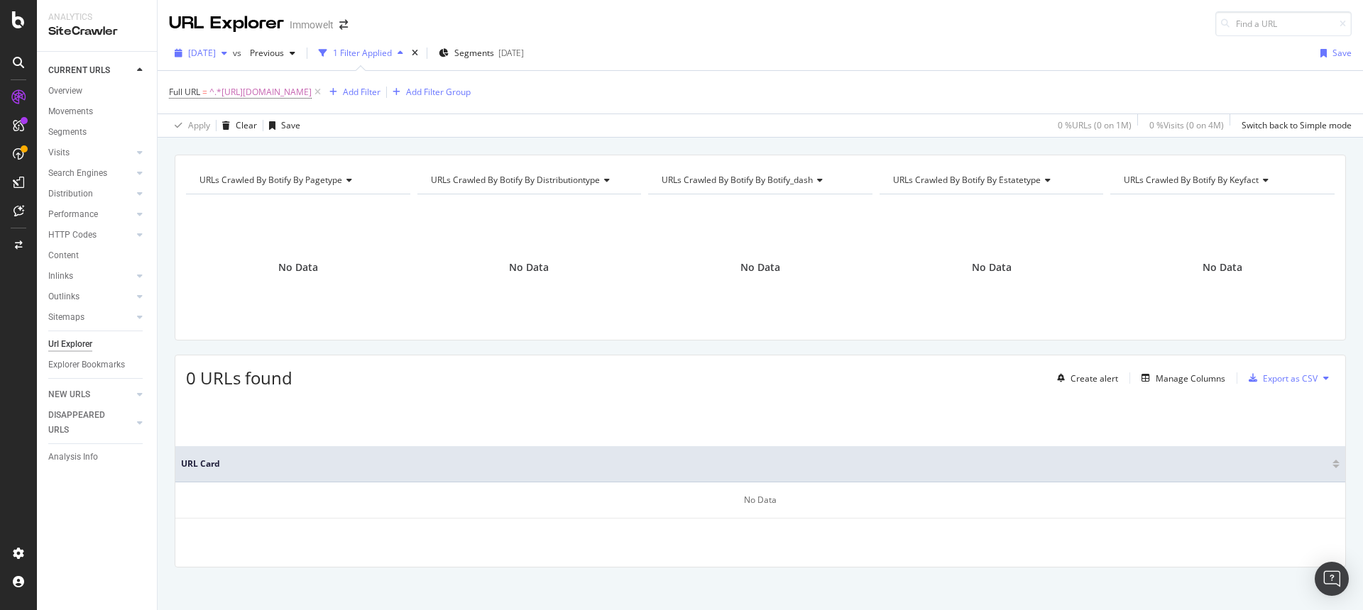
click at [216, 55] on span "2025 Sep. 5th" at bounding box center [202, 53] width 28 height 12
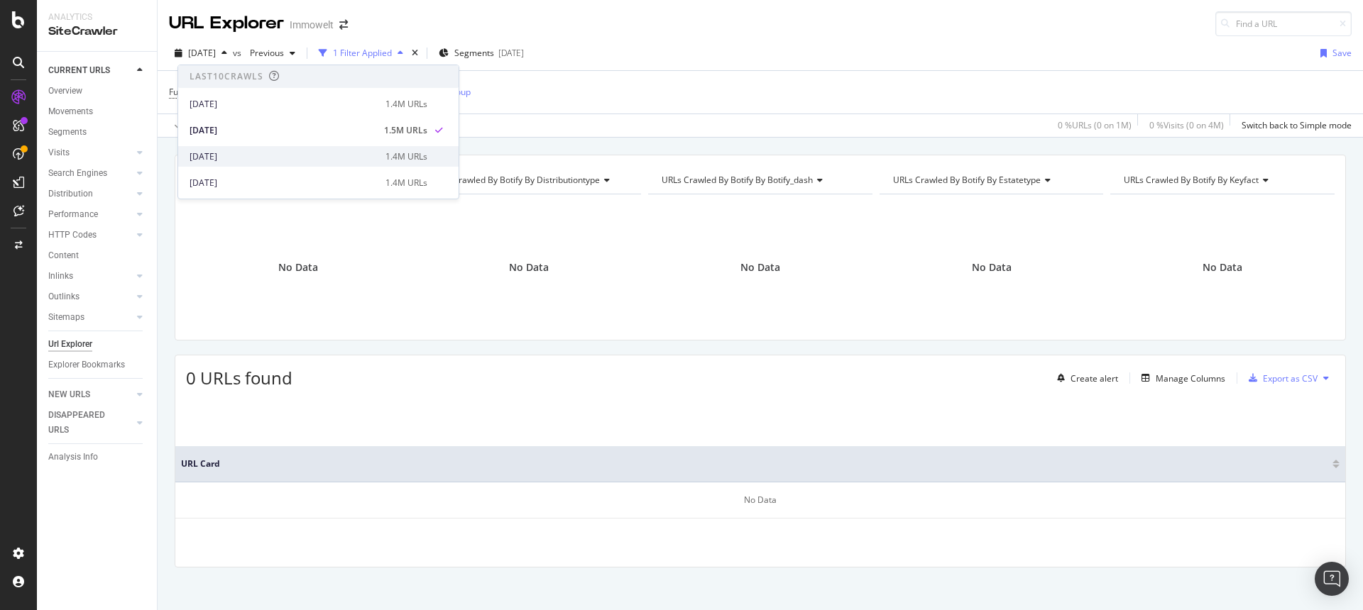
click at [251, 158] on div "2025 Aug. 29th" at bounding box center [282, 156] width 187 height 13
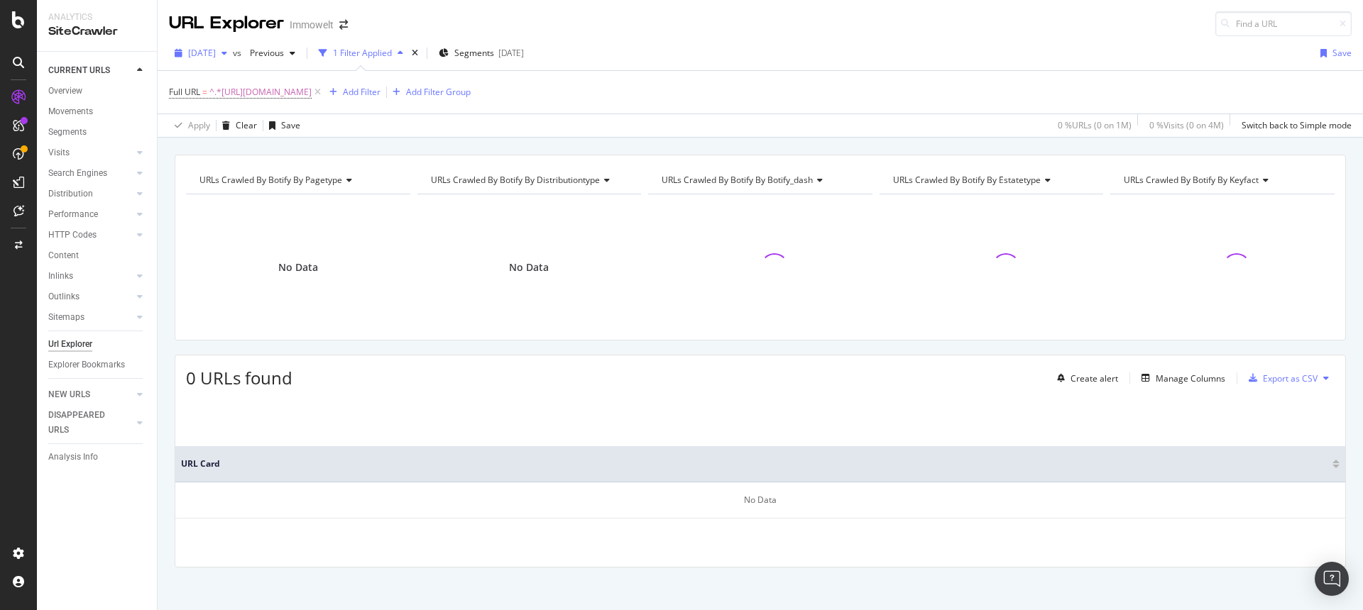
click at [216, 55] on span "2025 Aug. 29th" at bounding box center [202, 53] width 28 height 12
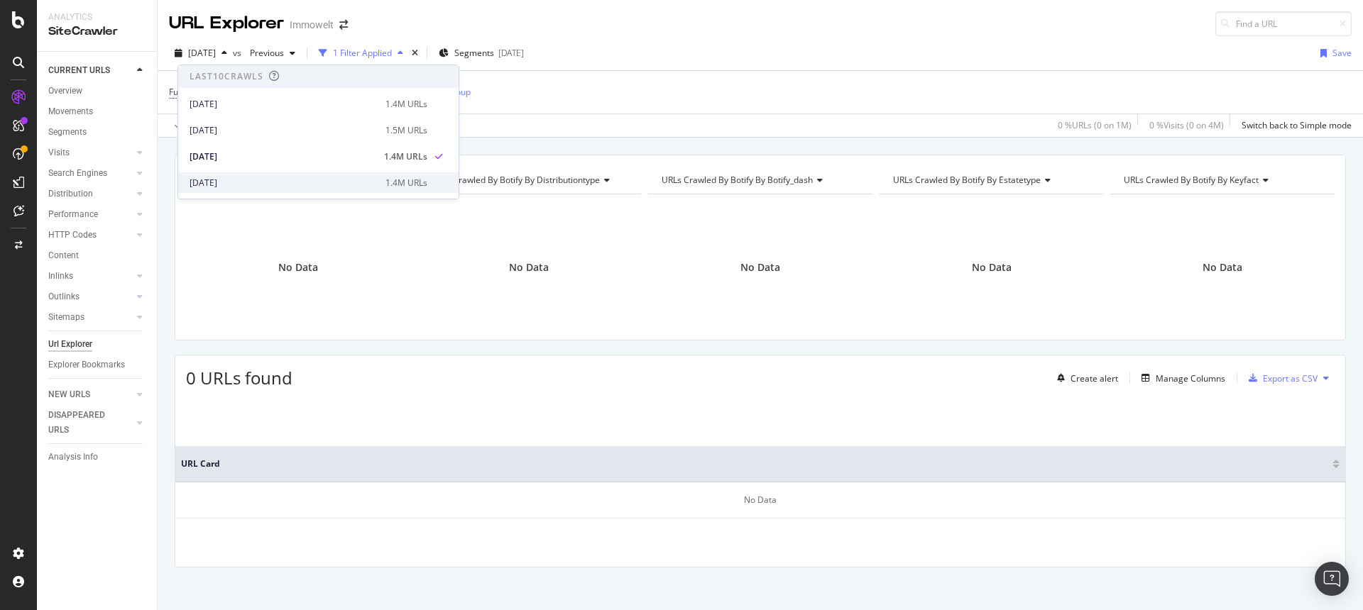
click at [244, 181] on div "2025 Aug. 22nd" at bounding box center [282, 183] width 187 height 13
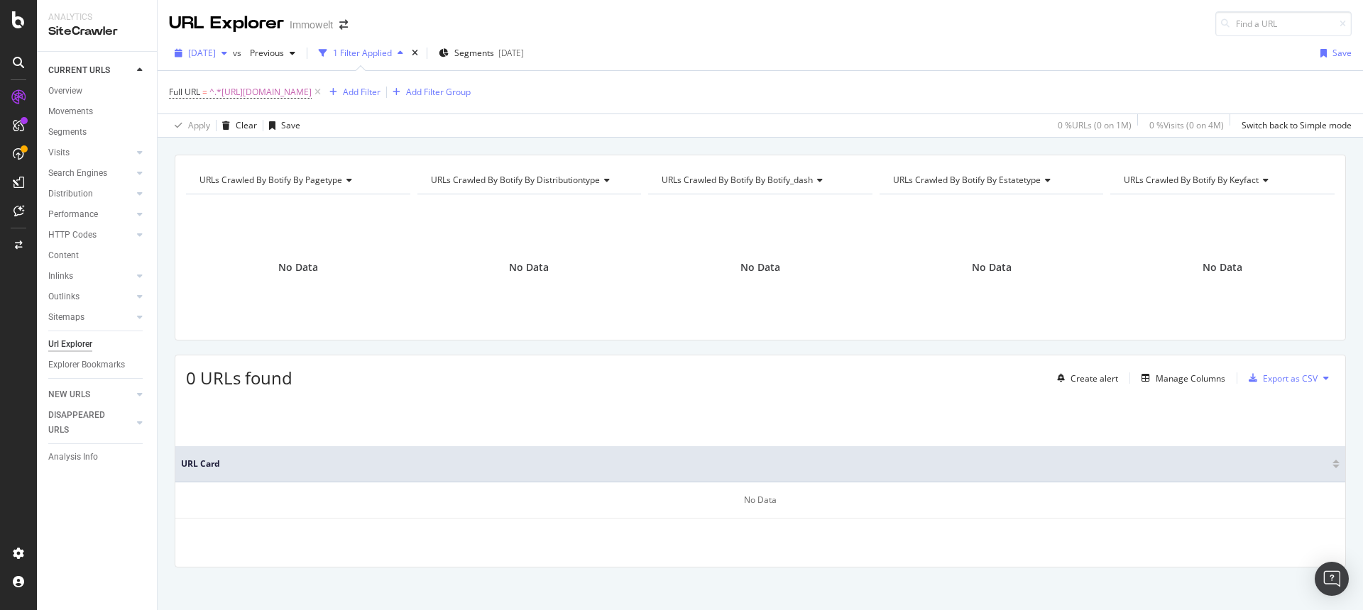
click at [216, 52] on span "2025 Aug. 22nd" at bounding box center [202, 53] width 28 height 12
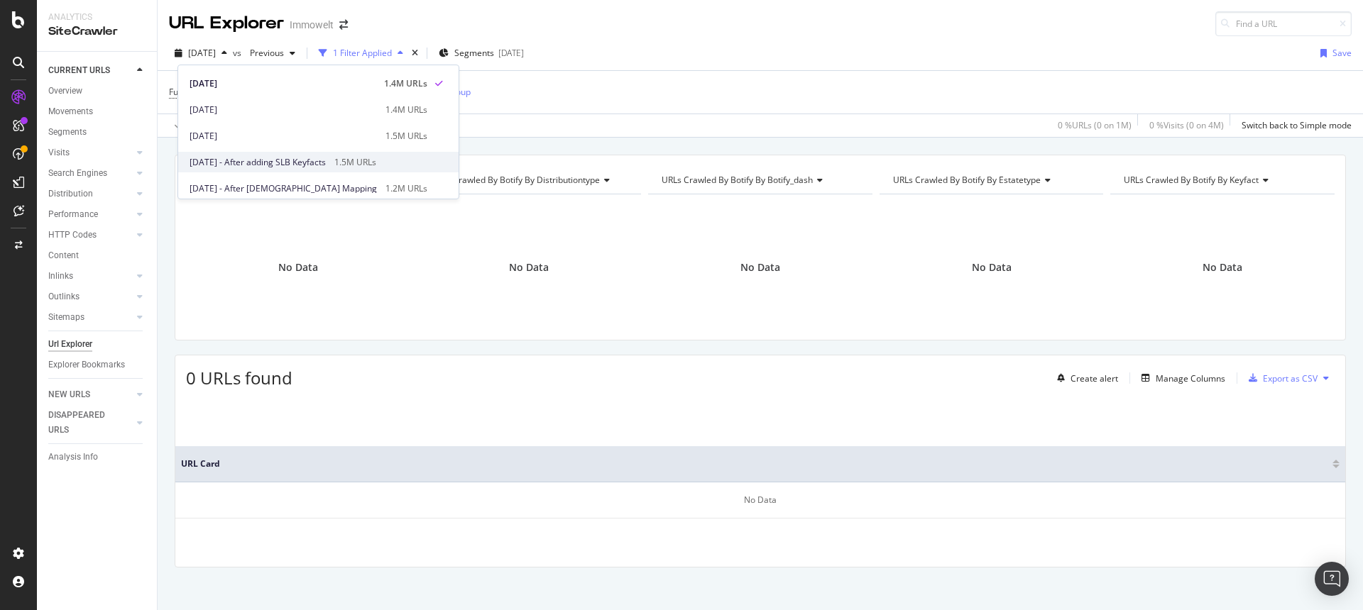
scroll to position [100, 0]
click at [265, 109] on div "2025 Aug. 15th" at bounding box center [282, 109] width 187 height 13
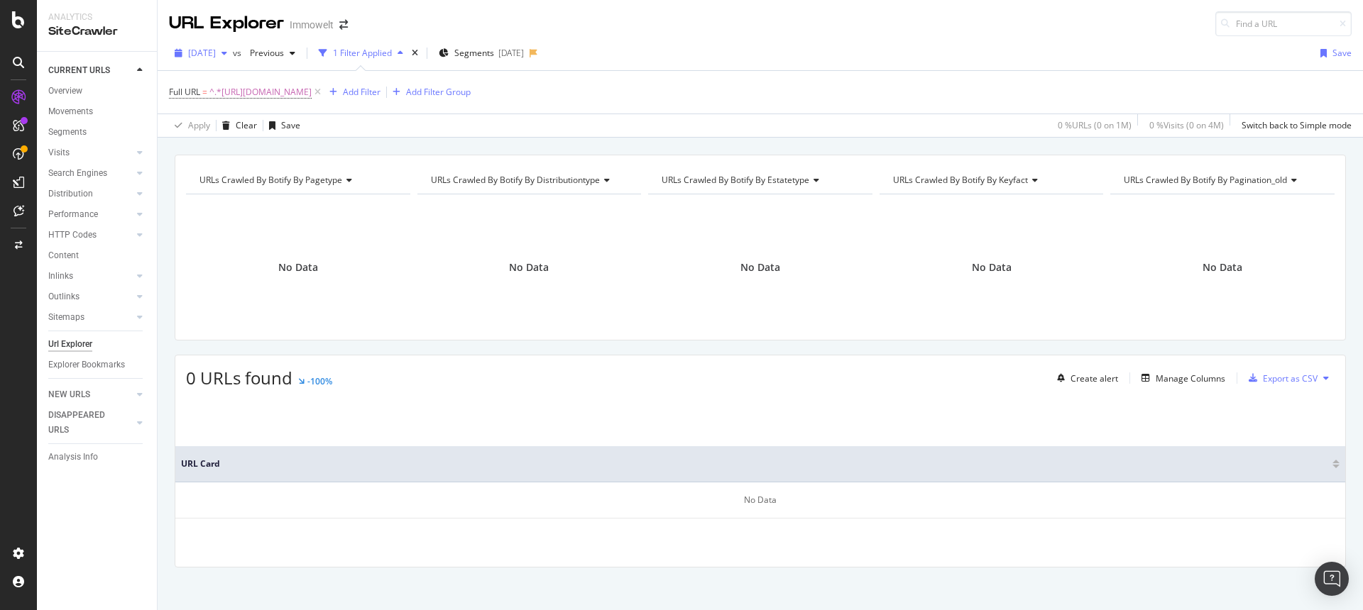
click at [233, 60] on div "2025 Aug. 15th" at bounding box center [201, 53] width 64 height 21
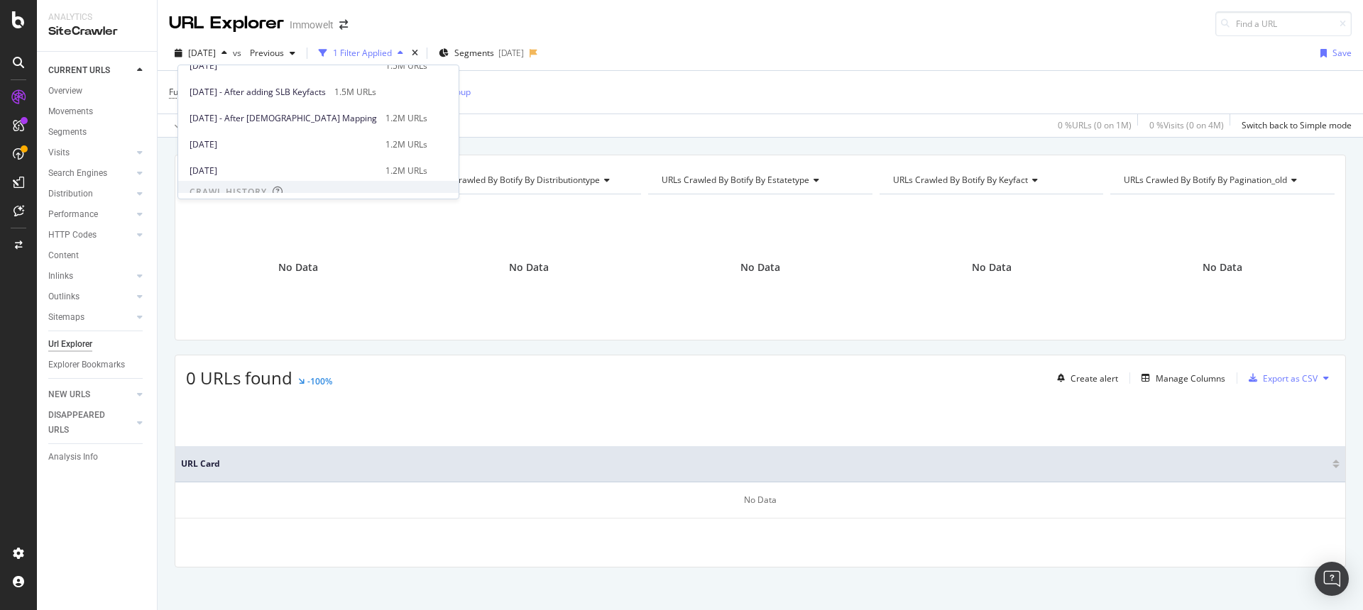
scroll to position [105, 0]
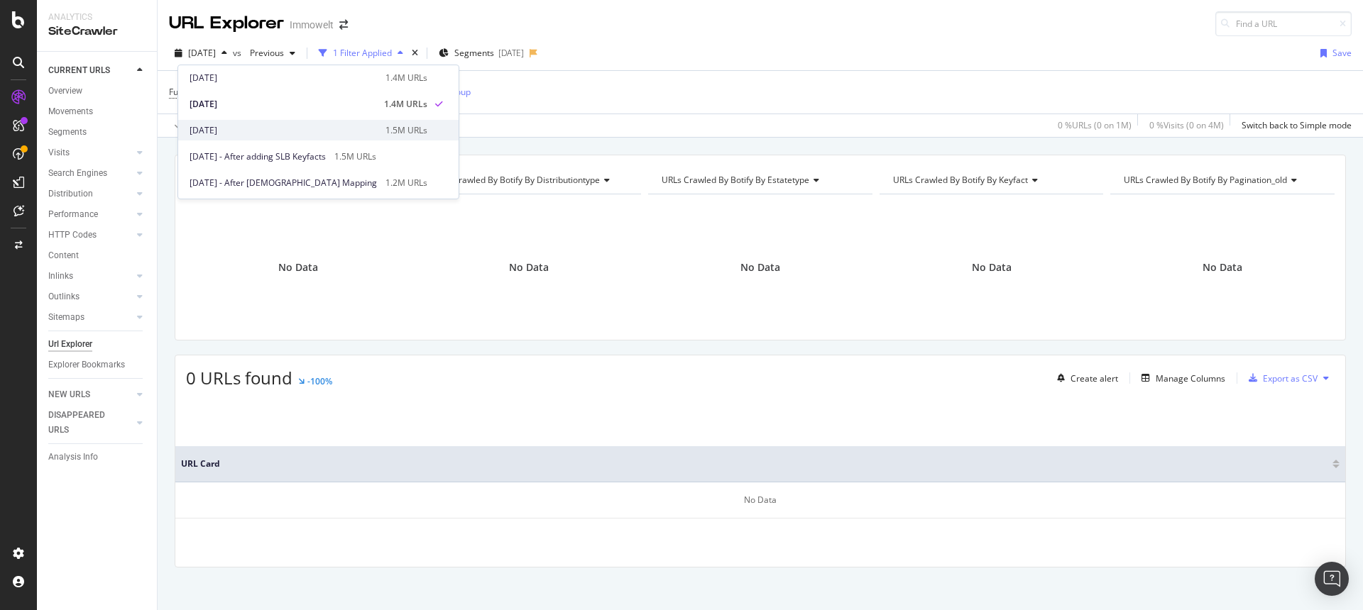
click at [278, 130] on div "[DATE]" at bounding box center [282, 130] width 187 height 13
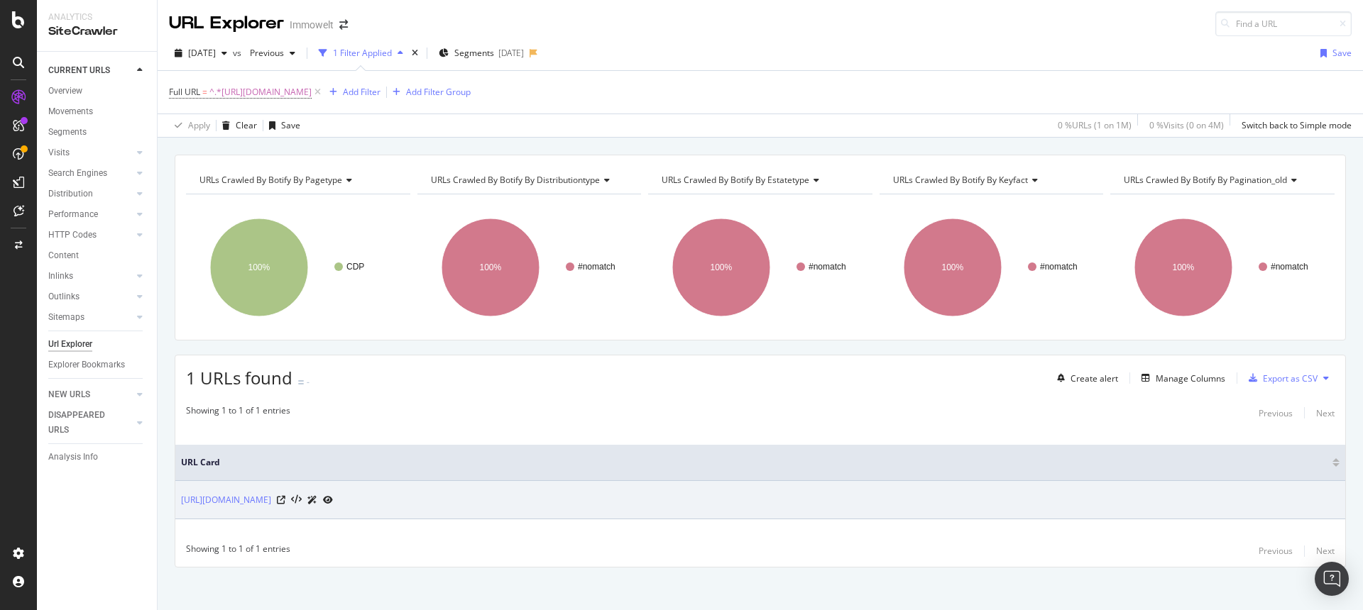
click at [333, 502] on icon at bounding box center [328, 500] width 10 height 9
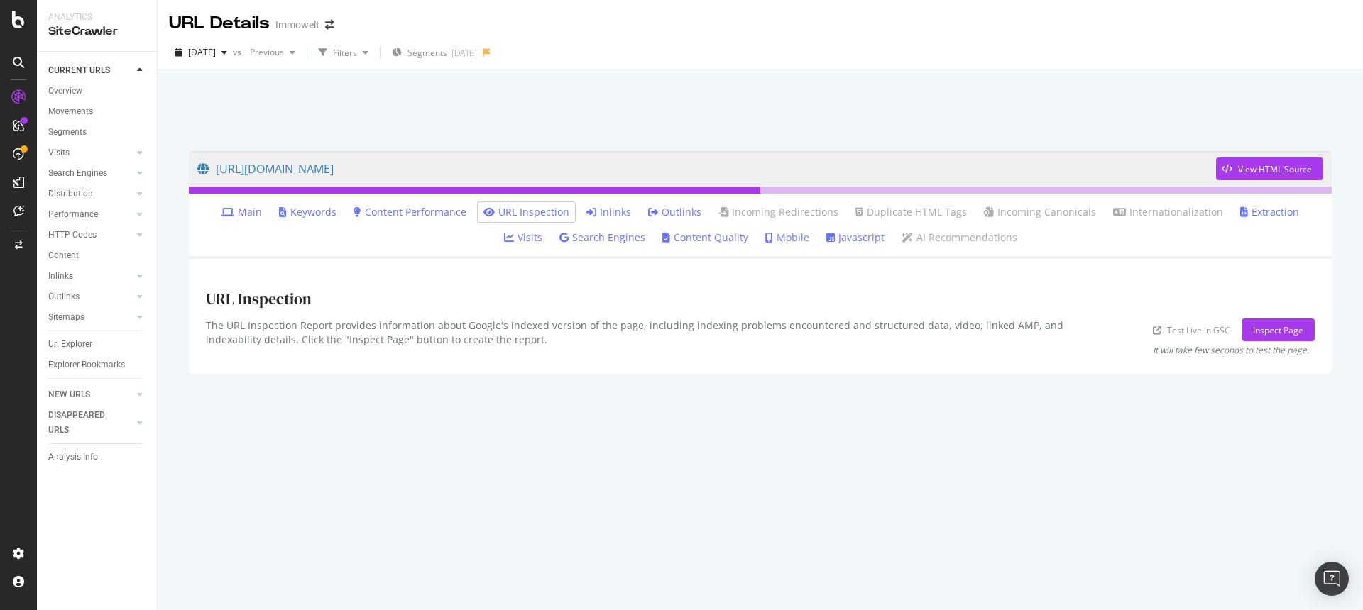
click at [588, 214] on link "Inlinks" at bounding box center [608, 212] width 45 height 14
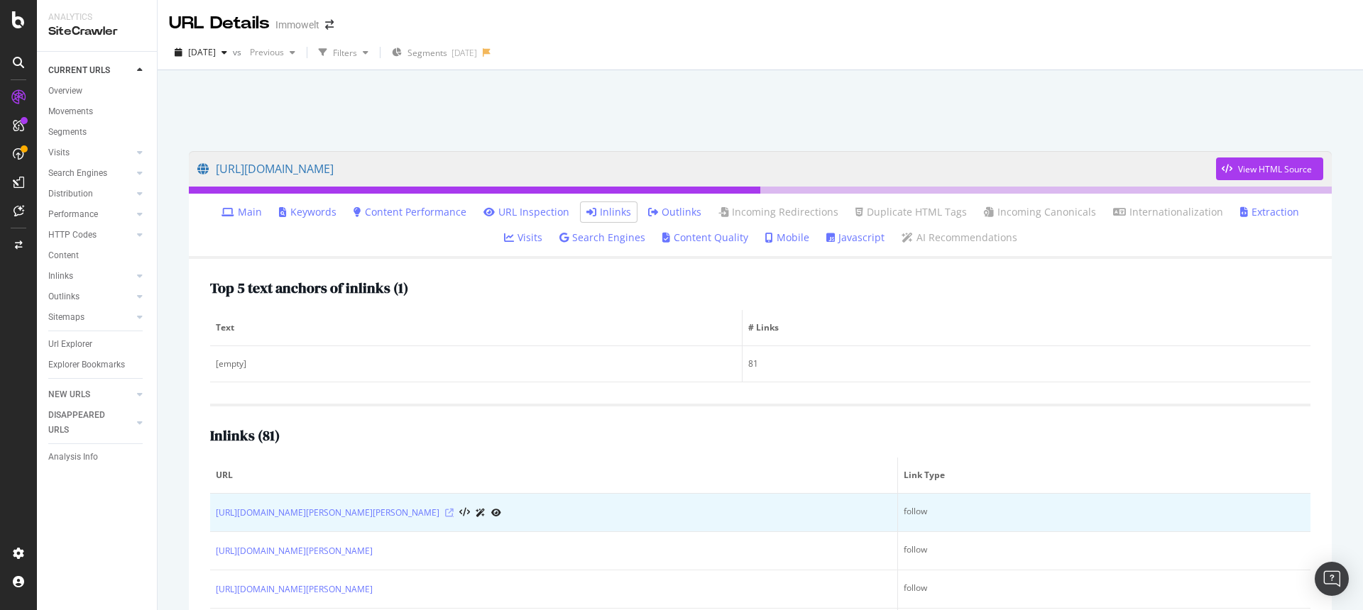
click at [453, 513] on icon at bounding box center [449, 513] width 9 height 9
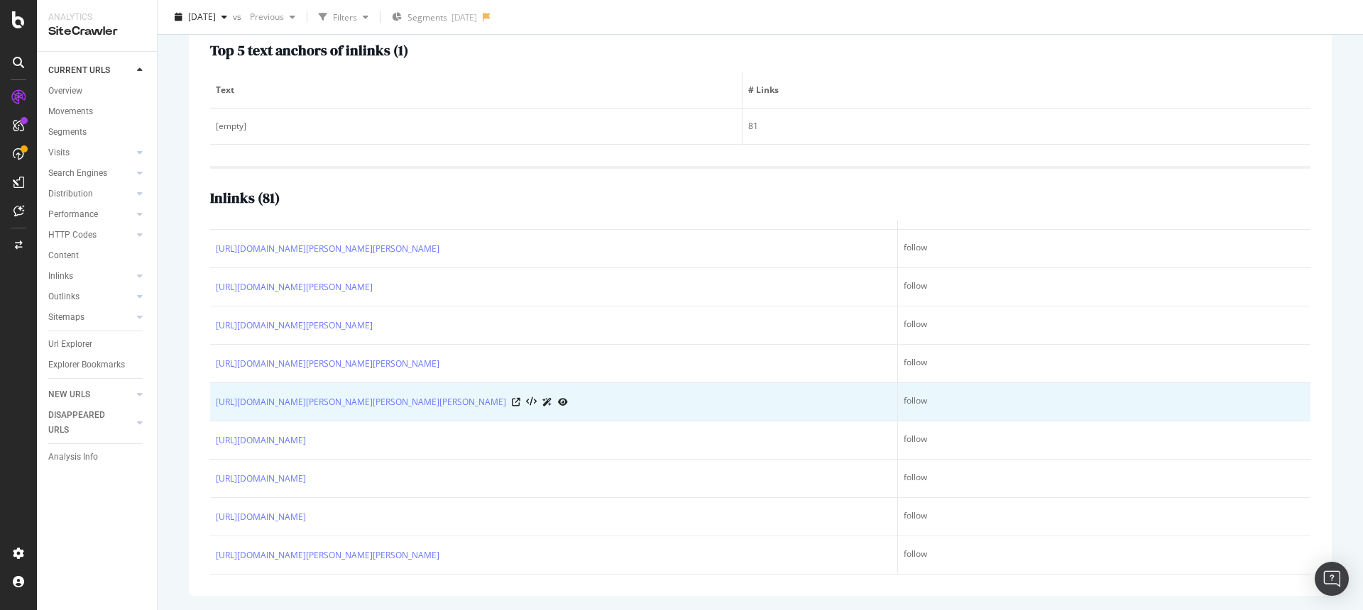
scroll to position [236, 0]
